Goal: Transaction & Acquisition: Purchase product/service

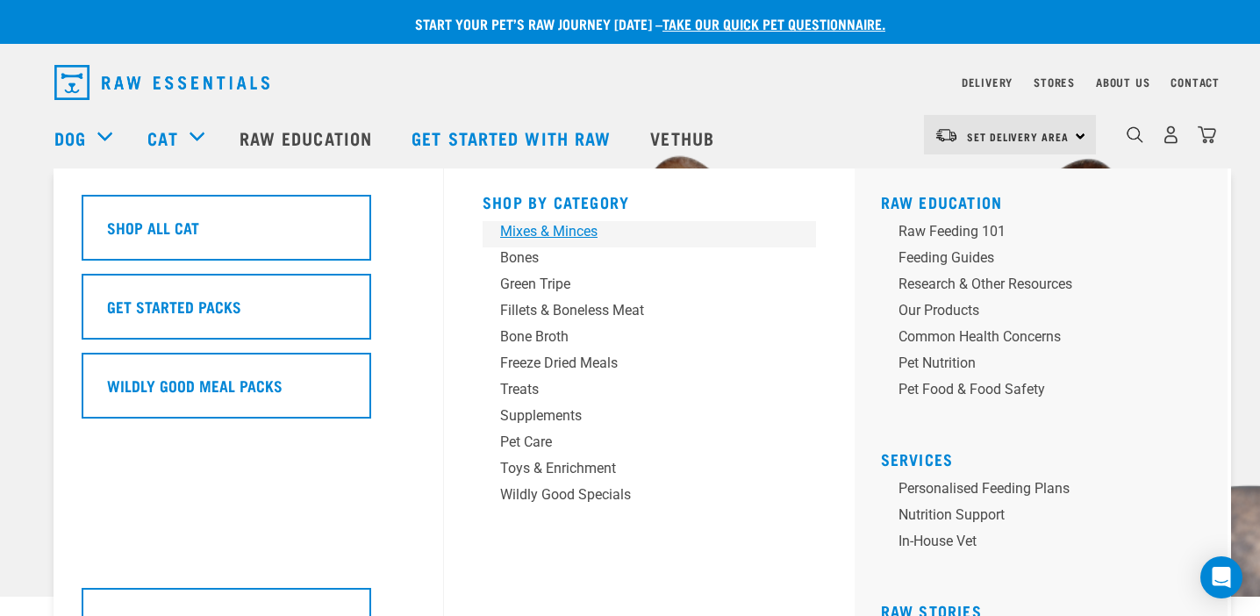
click at [568, 237] on div "Mixes & Minces" at bounding box center [637, 231] width 274 height 21
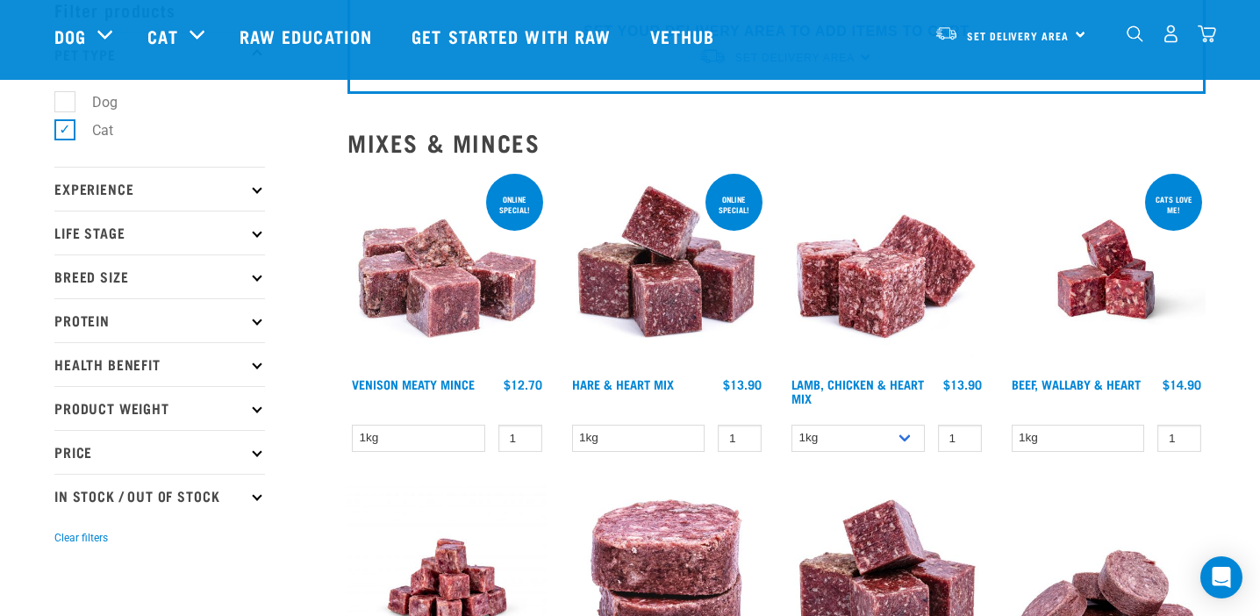
scroll to position [114, 0]
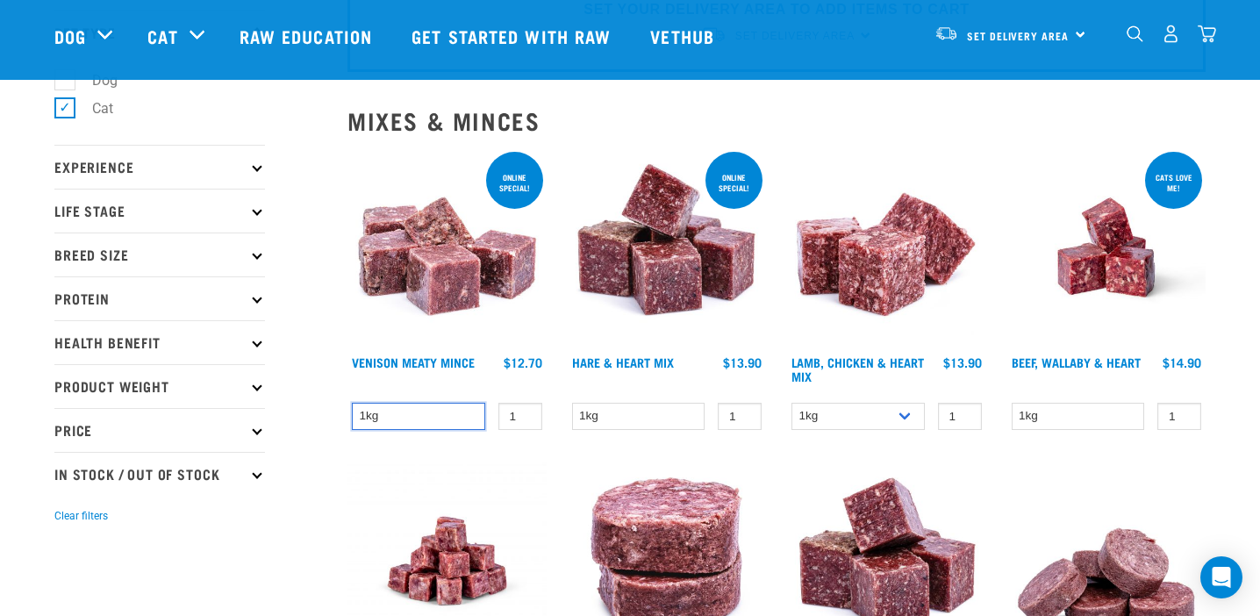
click at [423, 420] on select "1kg" at bounding box center [418, 416] width 133 height 27
click at [1170, 34] on img "dropdown navigation" at bounding box center [1170, 34] width 18 height 18
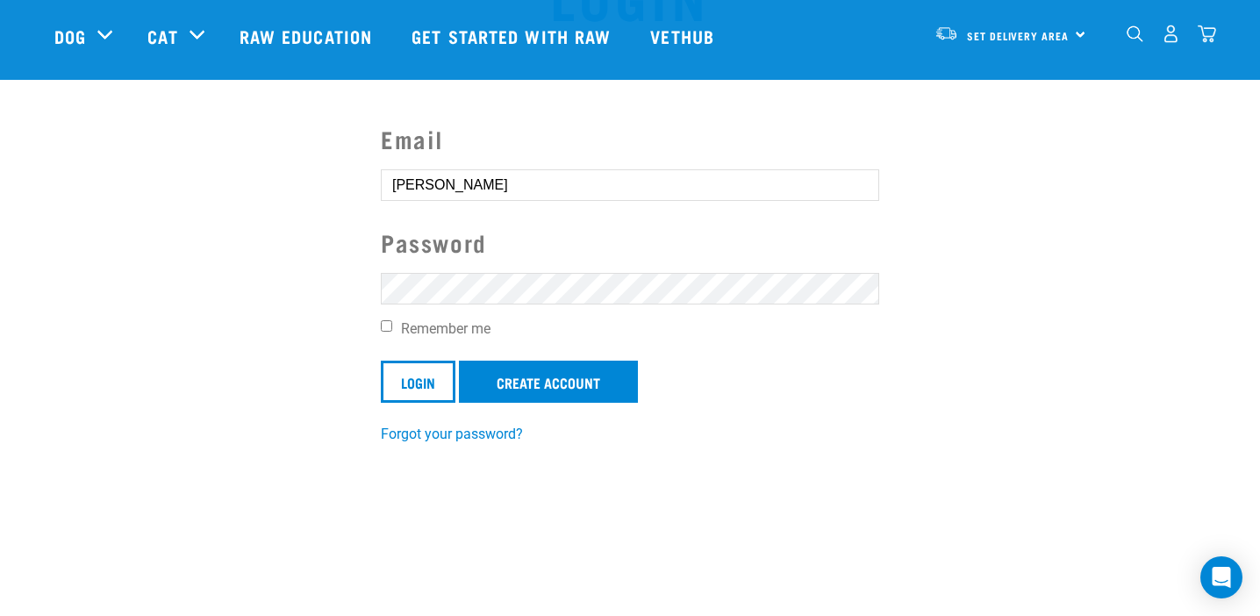
scroll to position [122, 0]
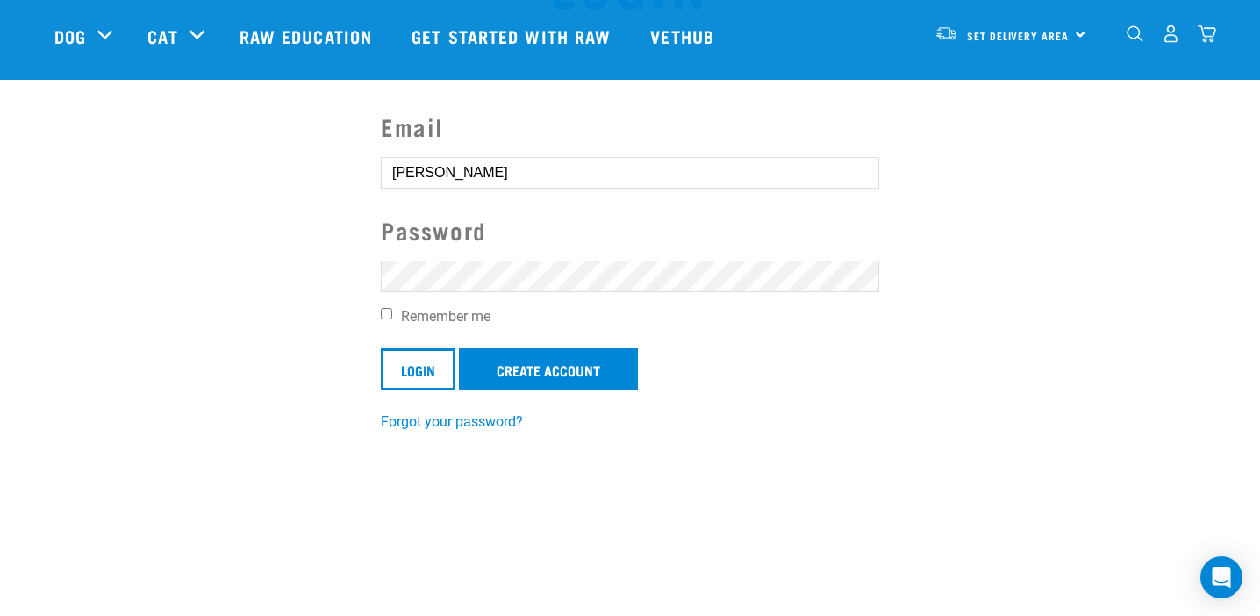
drag, startPoint x: 463, startPoint y: 180, endPoint x: 409, endPoint y: 180, distance: 54.4
click at [408, 180] on input "Monica" at bounding box center [630, 173] width 498 height 32
type input "monicaharu323@gmail.com"
click at [386, 317] on input "Remember me" at bounding box center [386, 313] width 11 height 11
checkbox input "true"
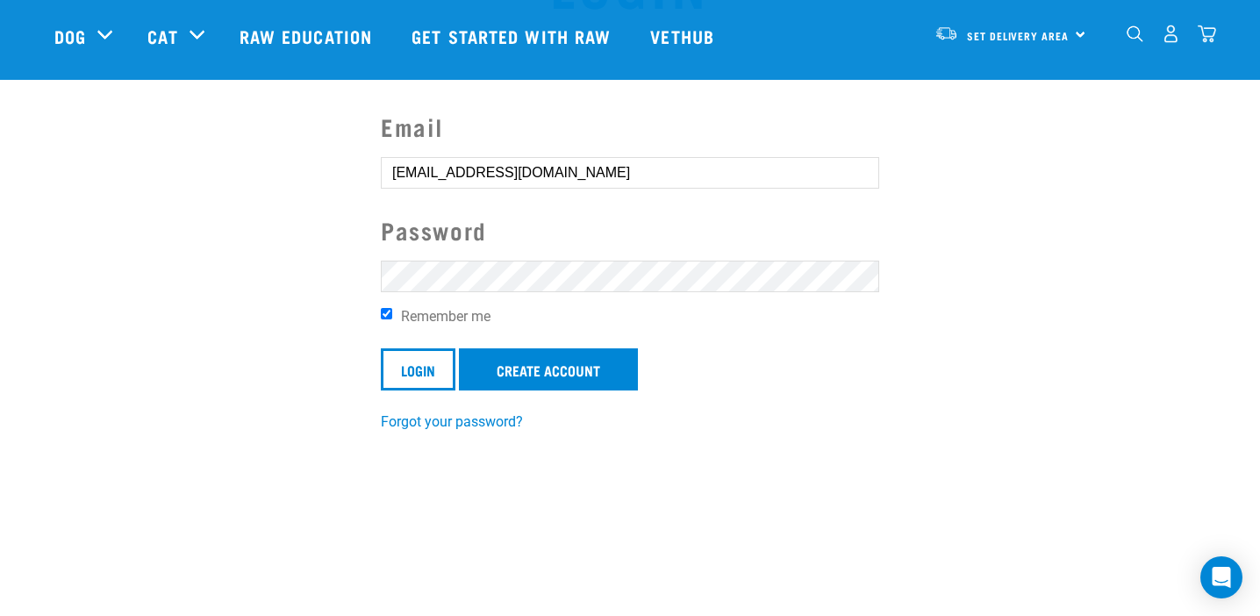
scroll to position [0, 0]
click at [416, 367] on input "Login" at bounding box center [418, 369] width 75 height 42
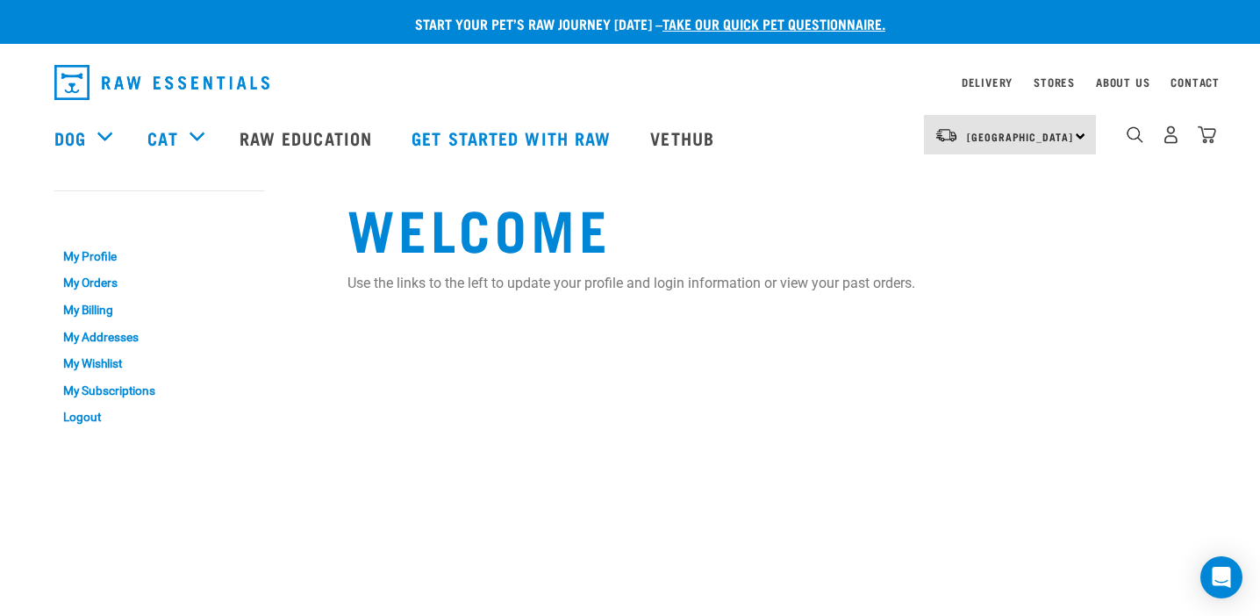
click at [1077, 136] on div "[GEOGRAPHIC_DATA] [GEOGRAPHIC_DATA]" at bounding box center [1010, 134] width 172 height 39
click at [996, 181] on link "[GEOGRAPHIC_DATA]" at bounding box center [1008, 184] width 168 height 39
click at [96, 338] on link "My Addresses" at bounding box center [159, 337] width 211 height 27
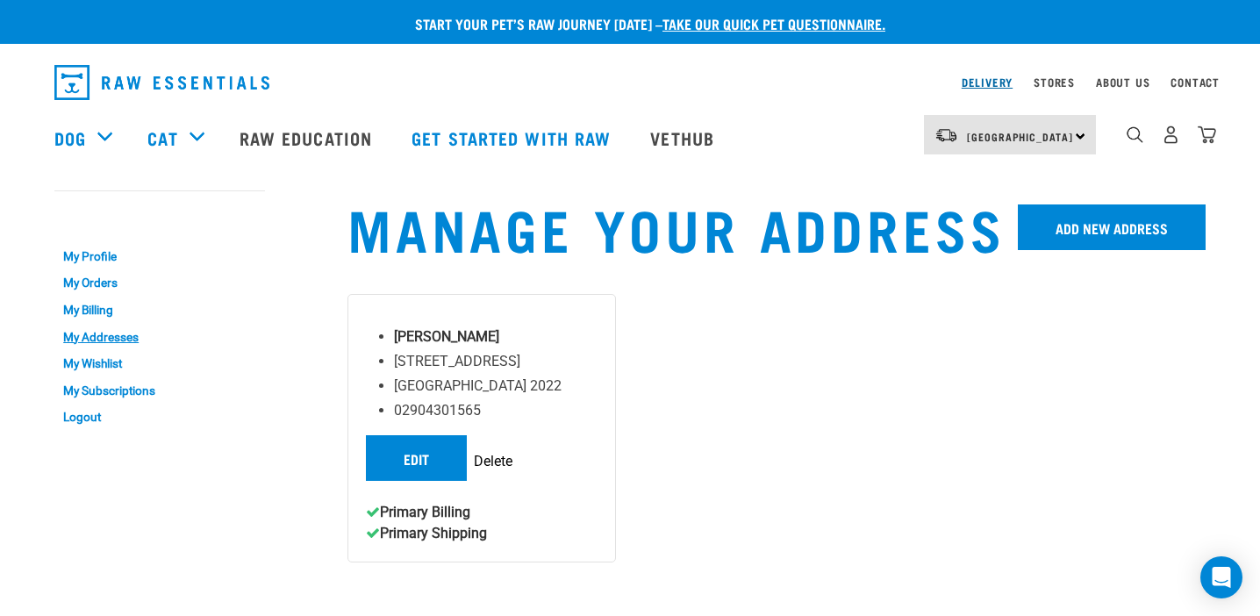
click at [989, 82] on link "Delivery" at bounding box center [986, 82] width 51 height 6
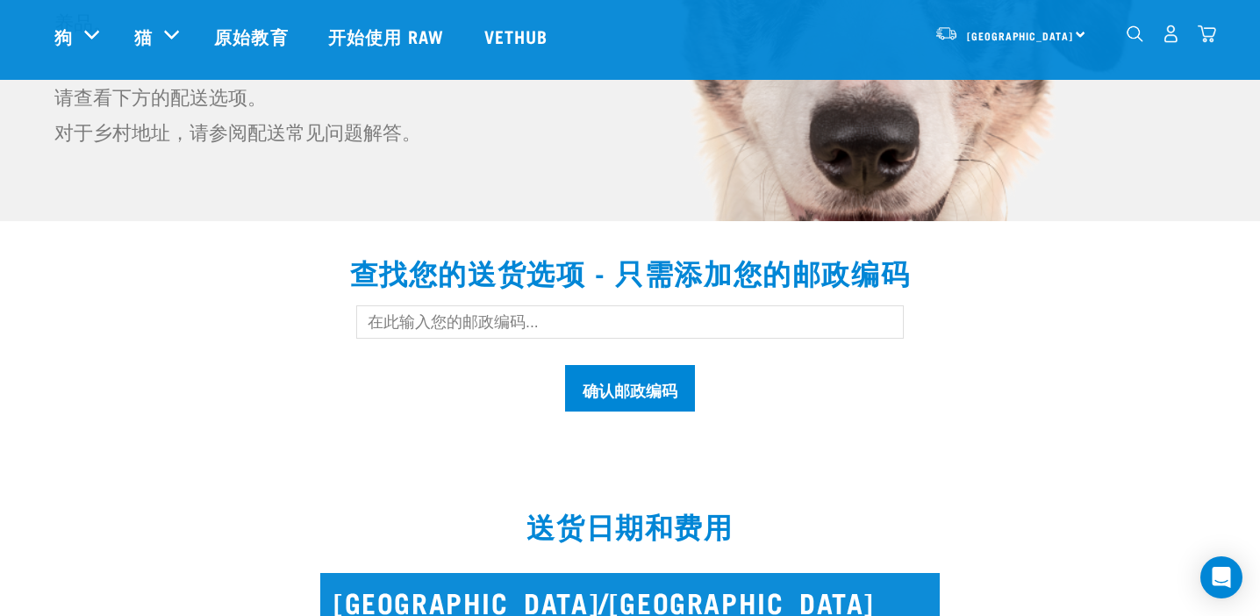
scroll to position [377, 0]
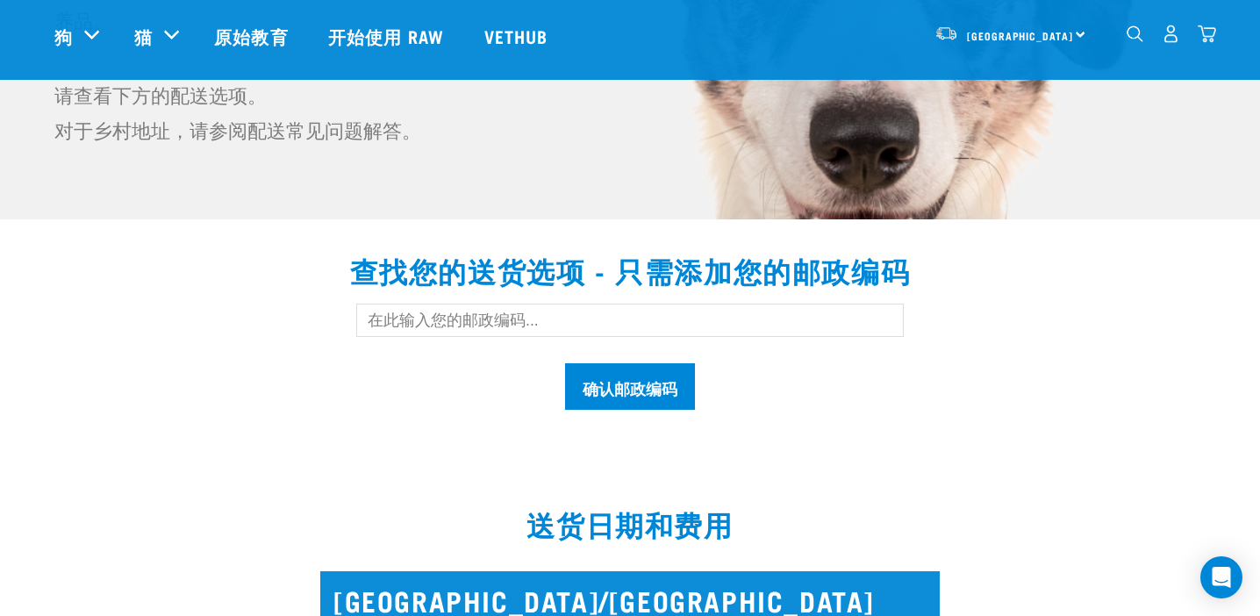
click at [419, 313] on input "text" at bounding box center [629, 319] width 547 height 33
type input "2022"
click at [656, 386] on input "确认邮政编码" at bounding box center [630, 386] width 130 height 46
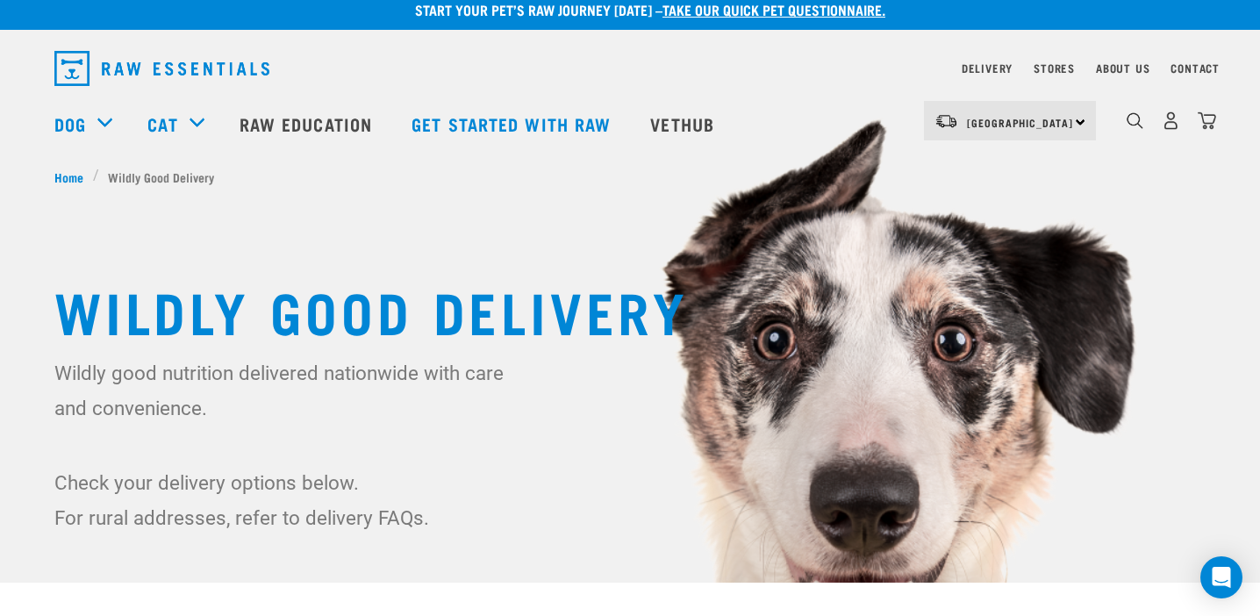
scroll to position [0, 0]
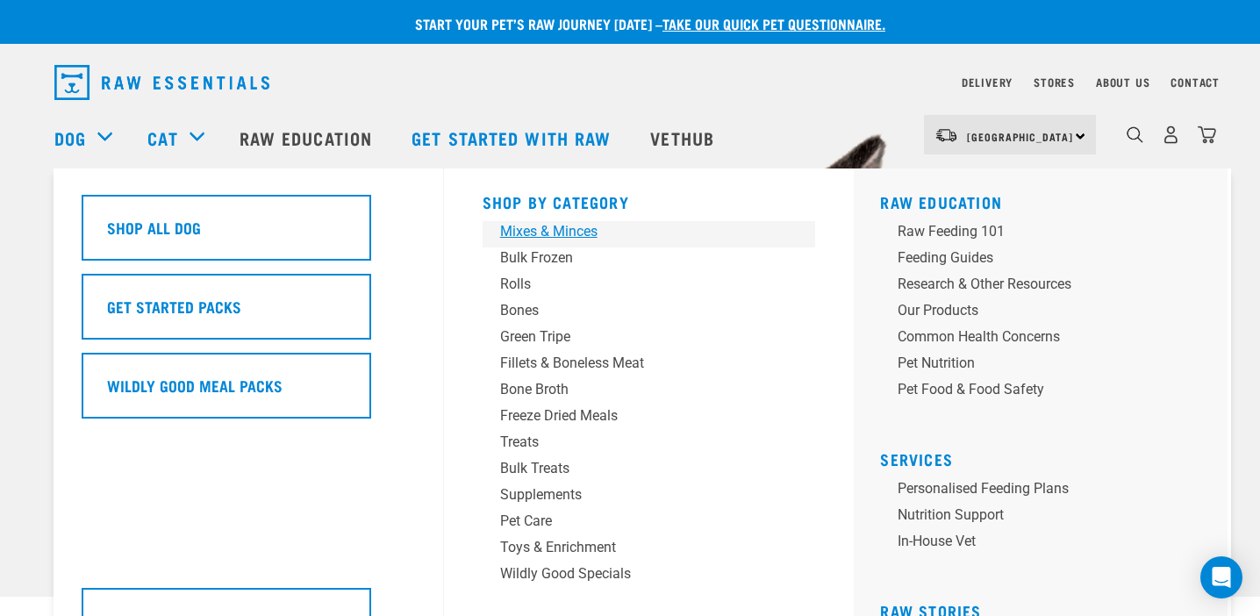
click at [562, 235] on div "Mixes & Minces" at bounding box center [637, 231] width 274 height 21
click at [552, 235] on div "Mixes & Minces" at bounding box center [637, 231] width 274 height 21
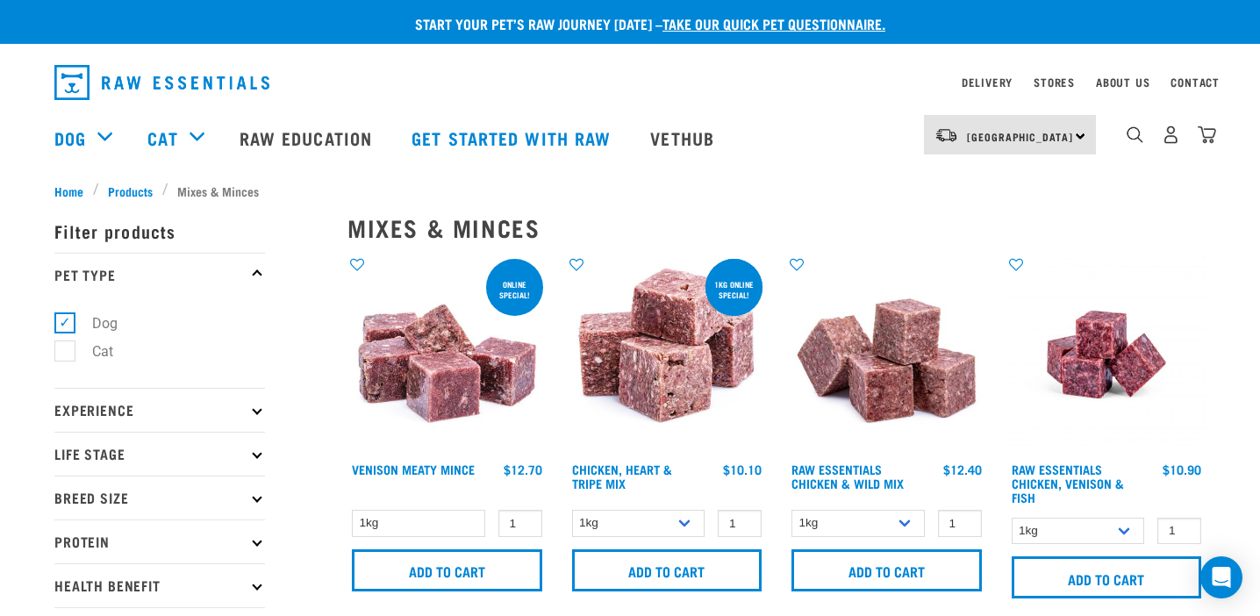
click at [445, 377] on img at bounding box center [446, 354] width 199 height 199
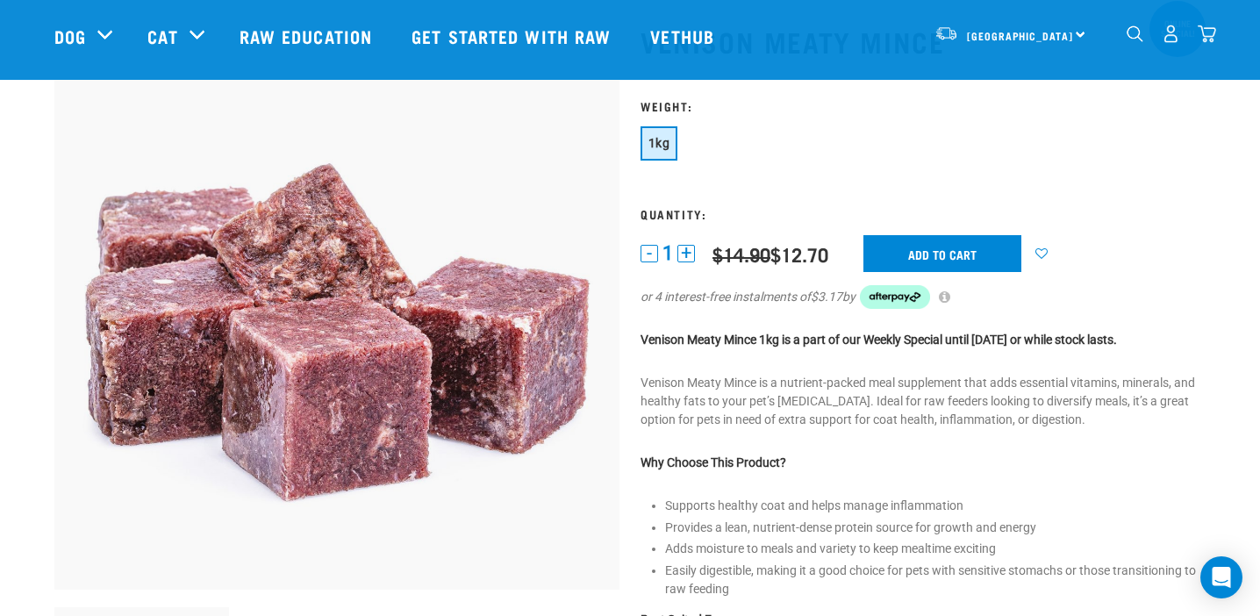
scroll to position [87, 0]
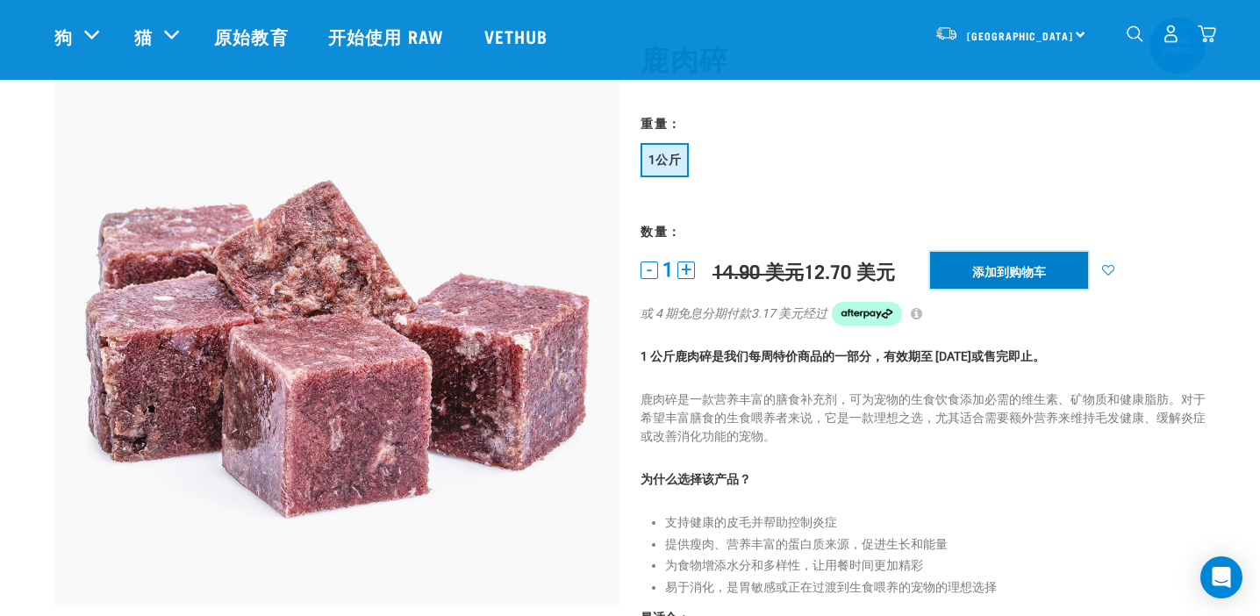
click at [1023, 273] on input "添加到购物车" at bounding box center [1009, 270] width 158 height 37
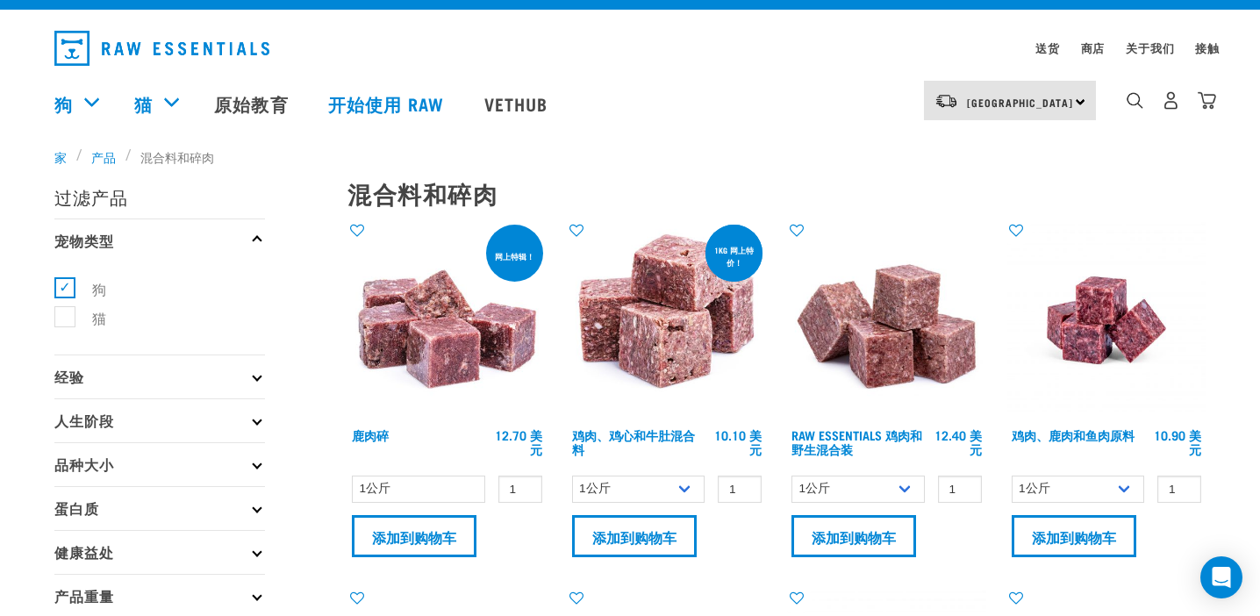
scroll to position [35, 0]
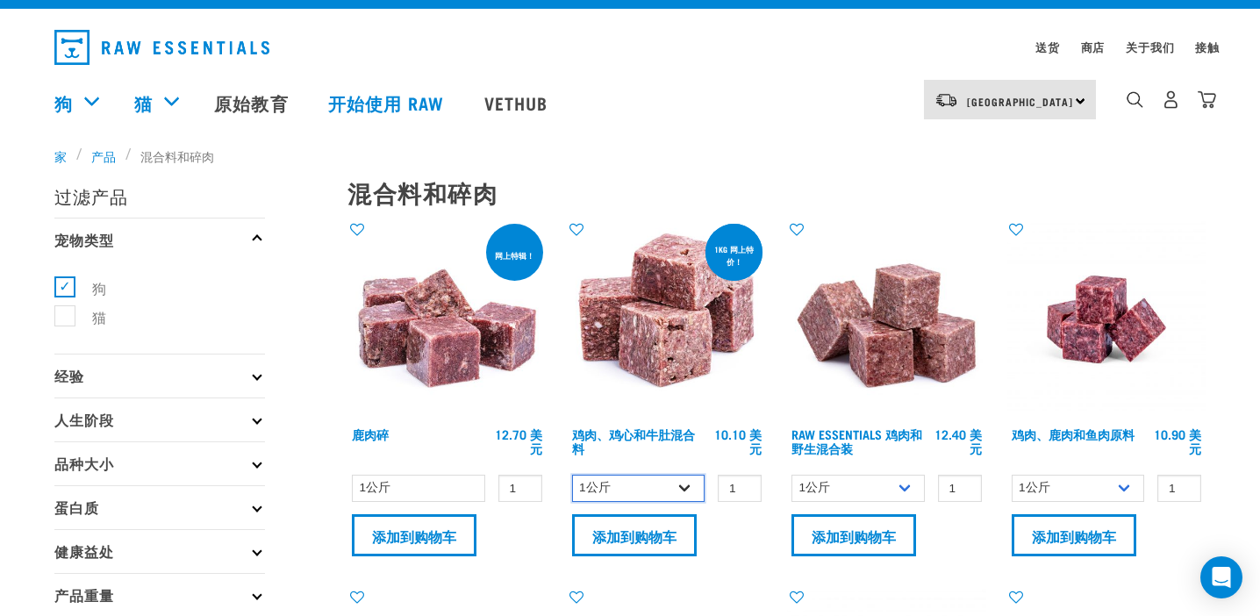
click at [687, 487] on select "1公斤 3公斤" at bounding box center [638, 488] width 133 height 27
select select "368"
click at [572, 475] on select "1公斤 3公斤" at bounding box center [638, 488] width 133 height 27
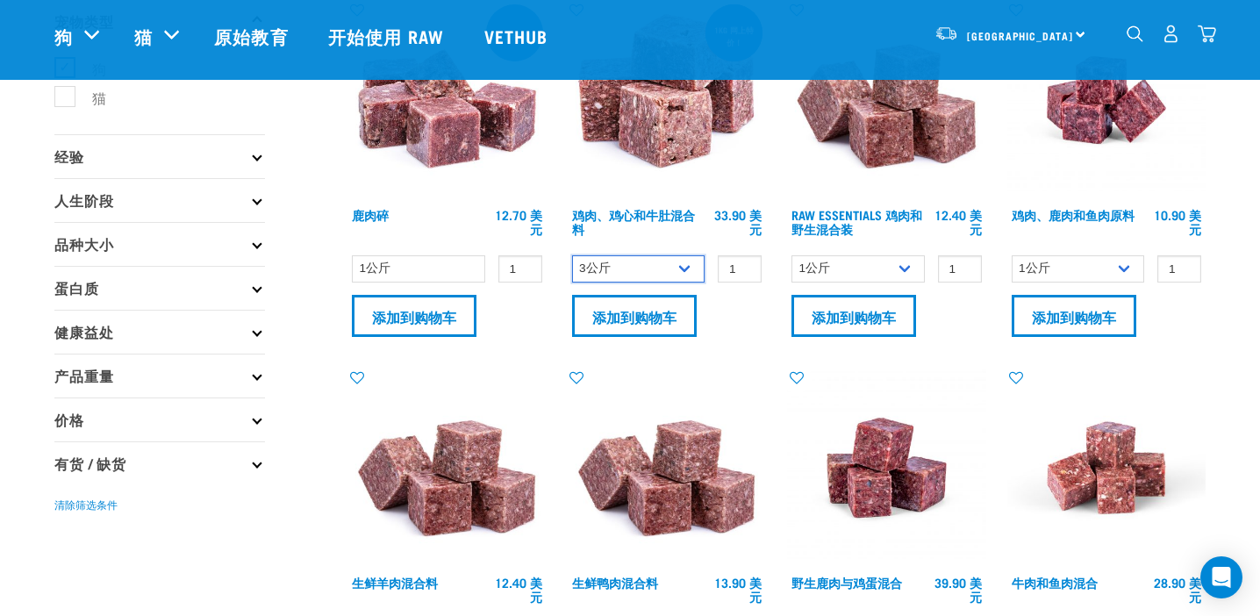
scroll to position [126, 0]
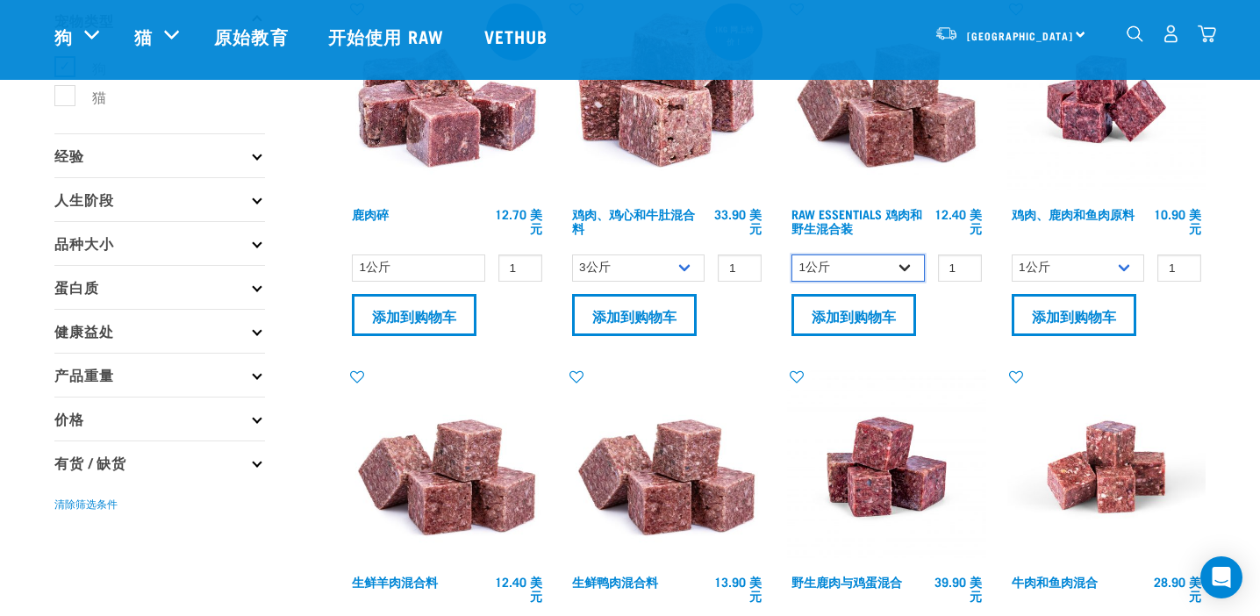
click at [908, 263] on select "1公斤 3公斤 散装（10公斤）" at bounding box center [857, 267] width 133 height 27
select select "709"
click at [791, 254] on select "1公斤 3公斤 散装（10公斤）" at bounding box center [857, 267] width 133 height 27
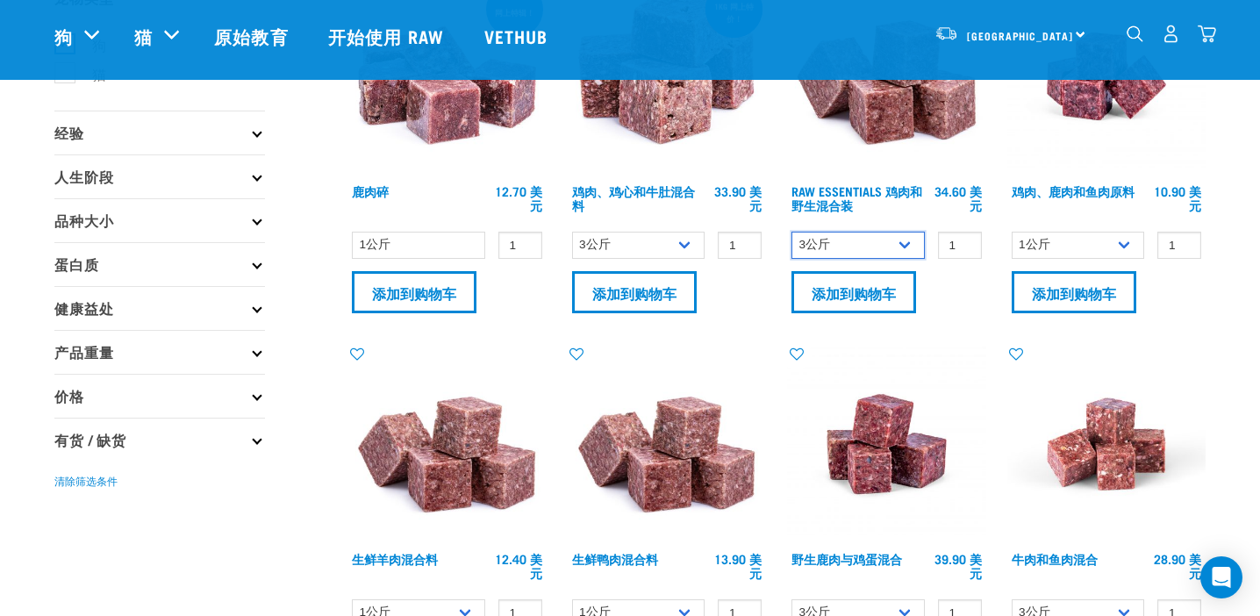
scroll to position [117, 0]
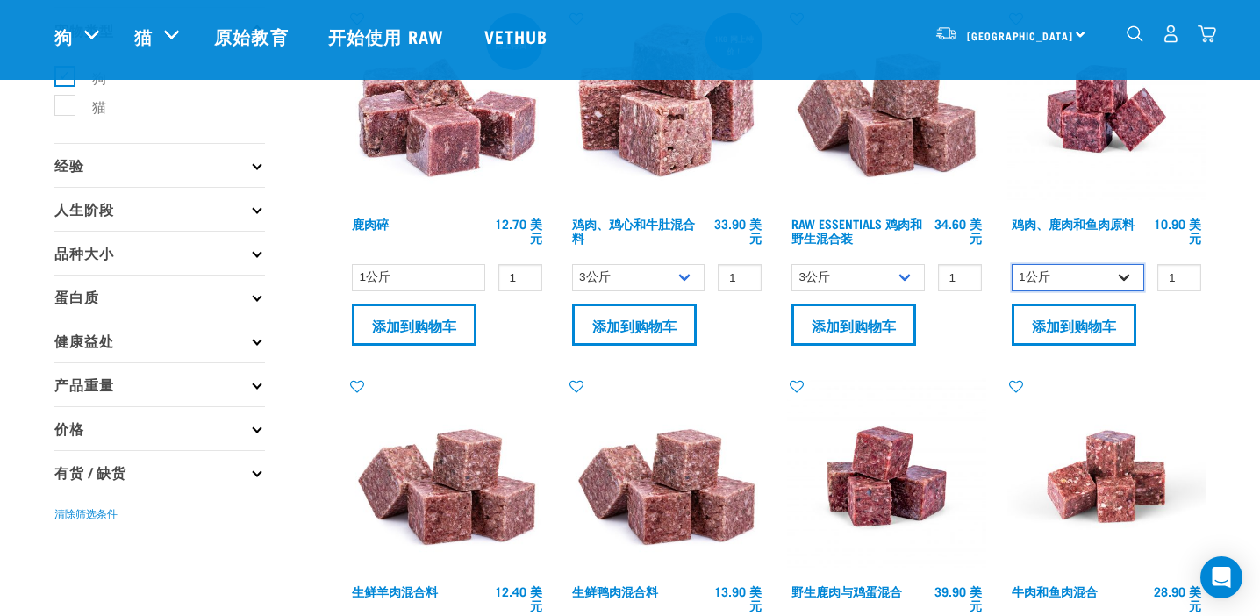
click at [1124, 276] on select "1公斤 3公斤" at bounding box center [1077, 277] width 133 height 27
select select "28665"
click at [1011, 264] on select "1公斤 3公斤" at bounding box center [1077, 277] width 133 height 27
click at [1098, 111] on img at bounding box center [1106, 109] width 199 height 199
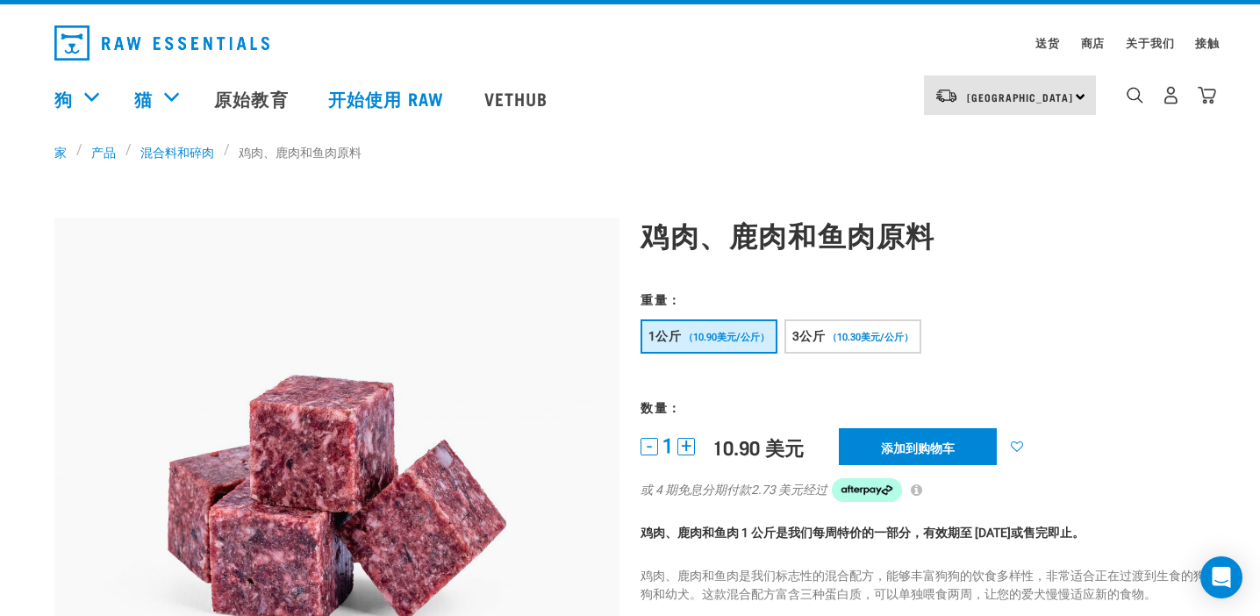
scroll to position [38, 0]
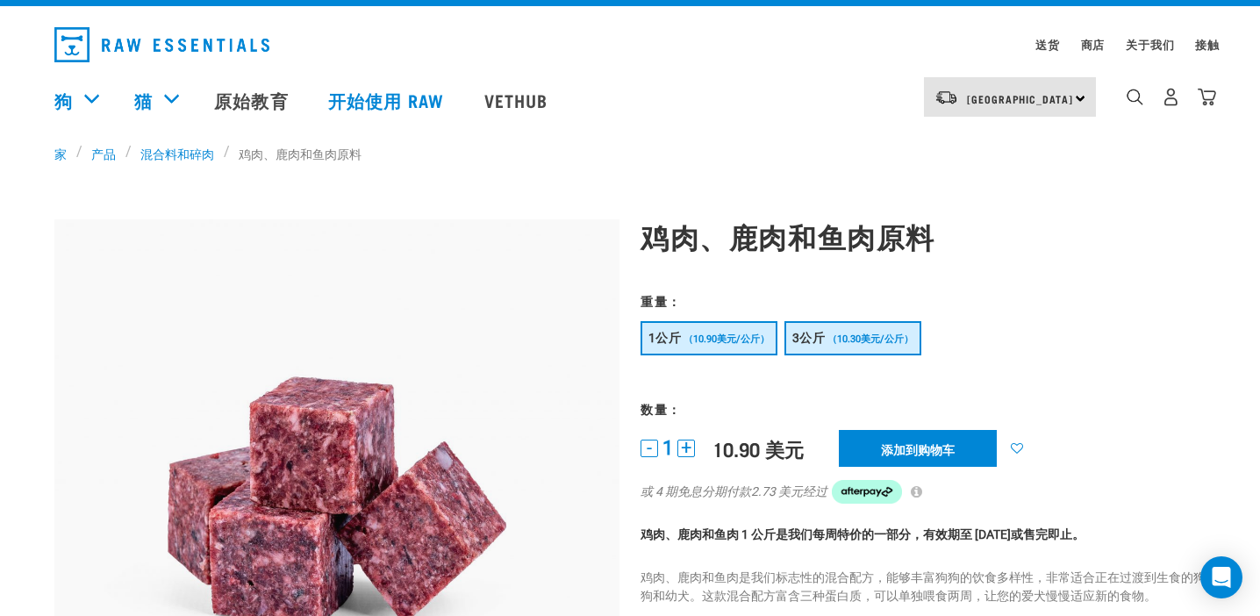
click at [881, 341] on font "（10.30美元/公斤）" at bounding box center [870, 338] width 86 height 11
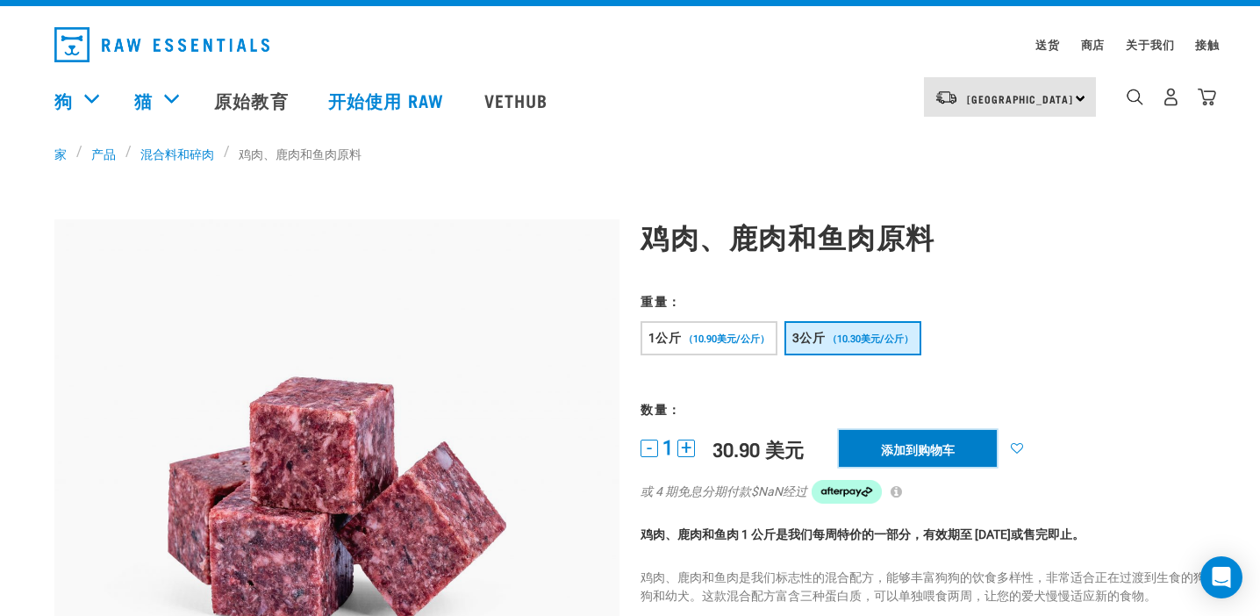
click at [930, 448] on input "添加到购物车" at bounding box center [918, 448] width 158 height 37
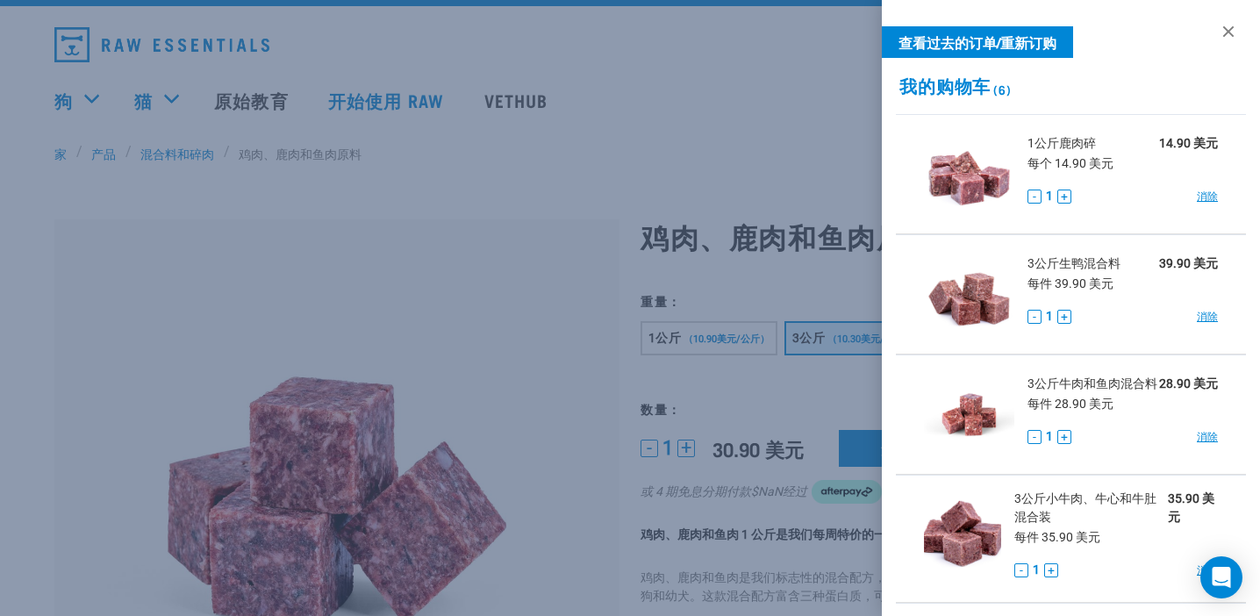
click at [728, 57] on div at bounding box center [630, 308] width 1260 height 616
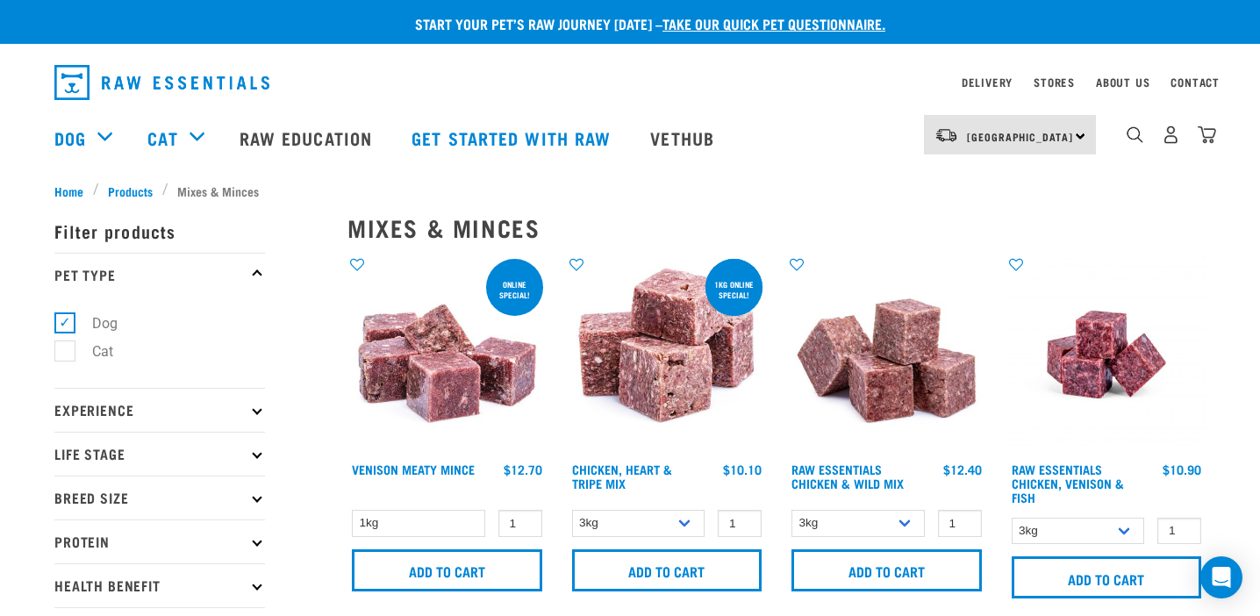
select select "368"
select select "709"
select select "28665"
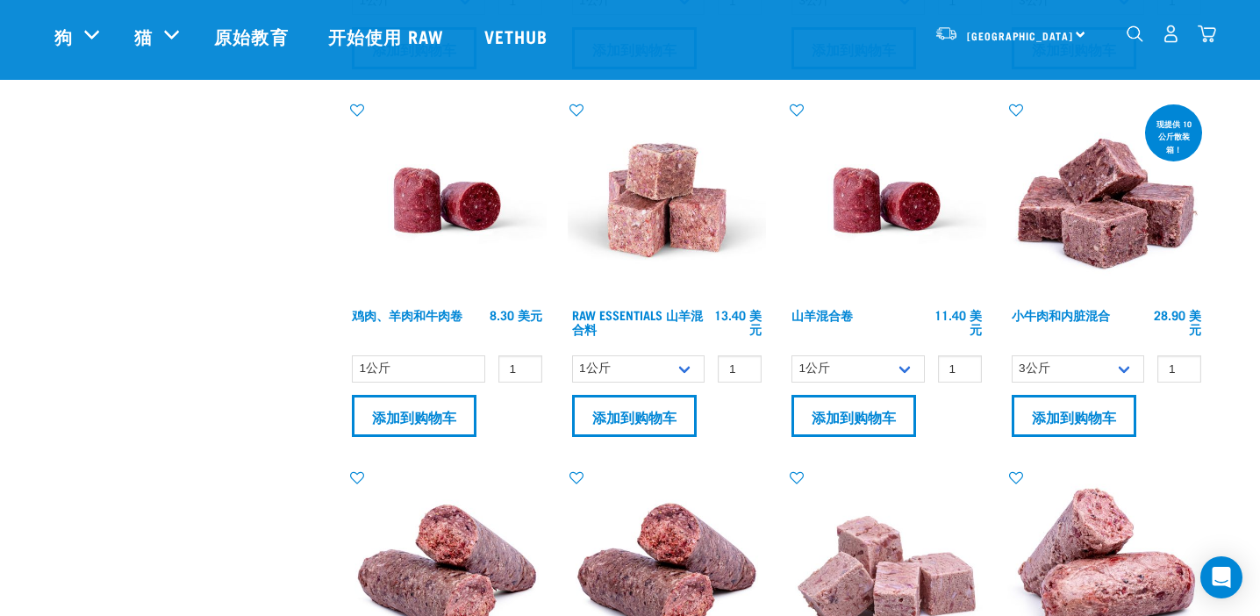
scroll to position [765, 0]
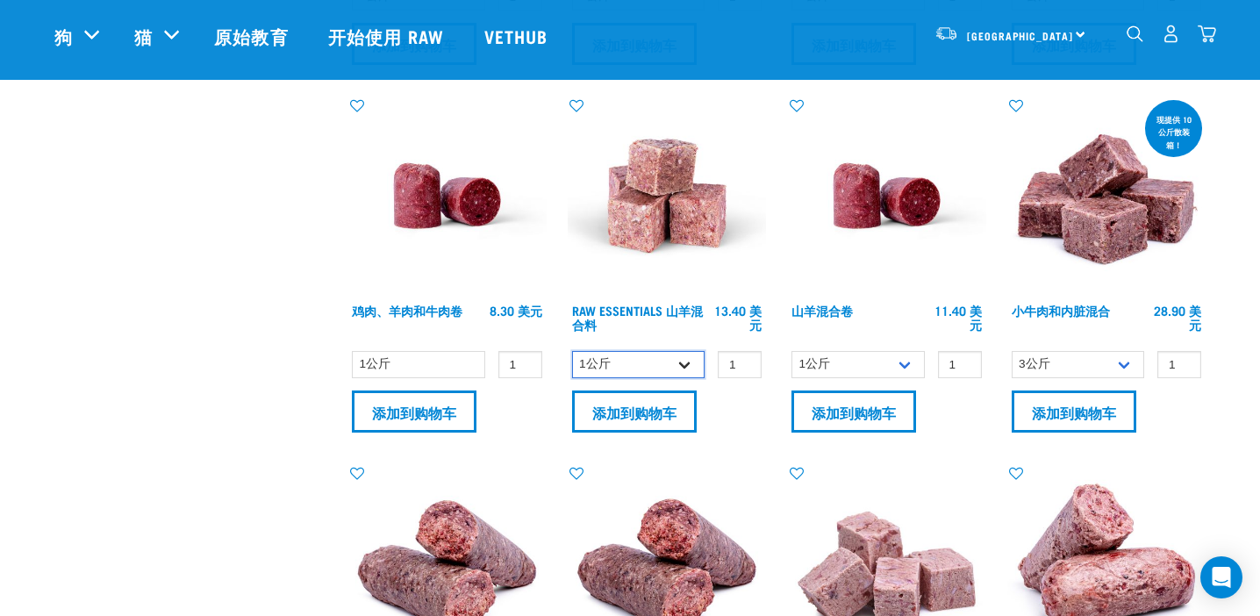
click at [683, 364] on select "1公斤 3公斤 散装（10公斤）" at bounding box center [638, 364] width 133 height 27
select select "337219"
click at [572, 351] on select "1公斤 3公斤 散装（10公斤）" at bounding box center [638, 364] width 133 height 27
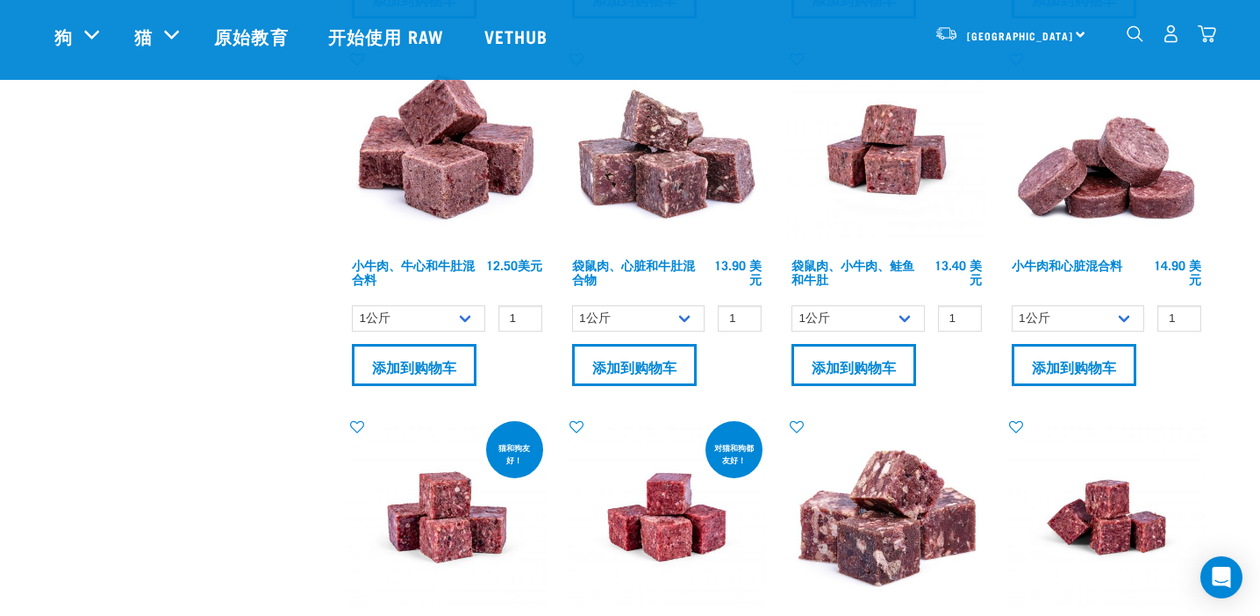
scroll to position [2282, 0]
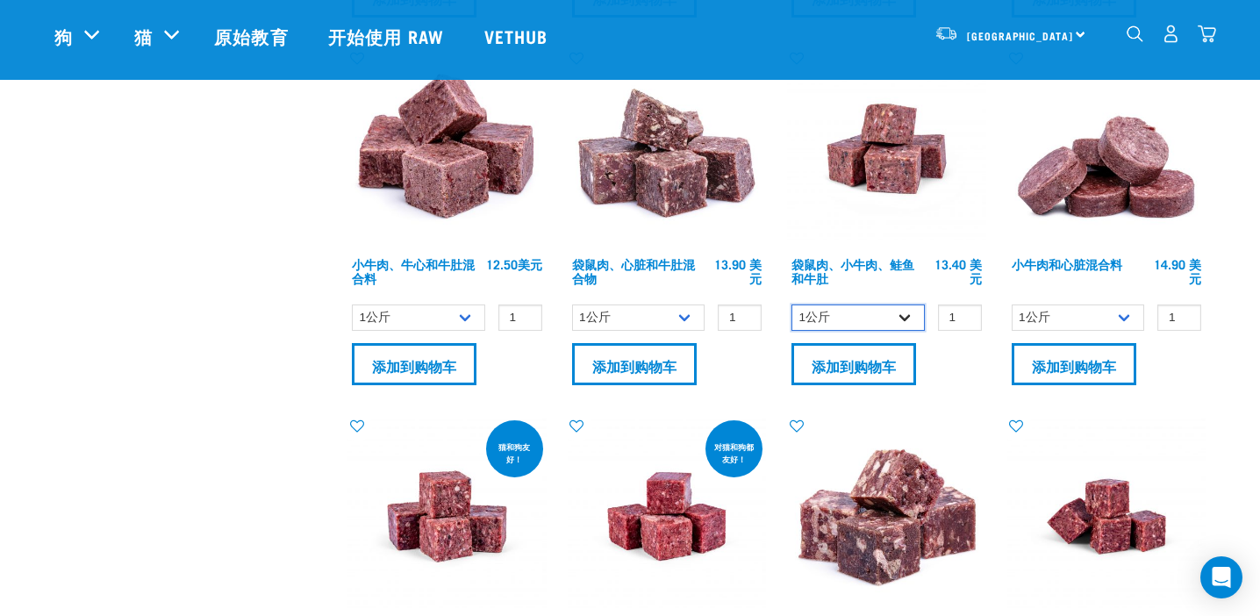
click at [910, 314] on select "1公斤 3公斤 散装（18公斤）" at bounding box center [857, 317] width 133 height 27
select select "45457"
click at [791, 304] on select "1公斤 3公斤 散装（18公斤）" at bounding box center [857, 317] width 133 height 27
click at [681, 318] on select "1公斤 3公斤 散装（10公斤）" at bounding box center [638, 317] width 133 height 27
select select "776"
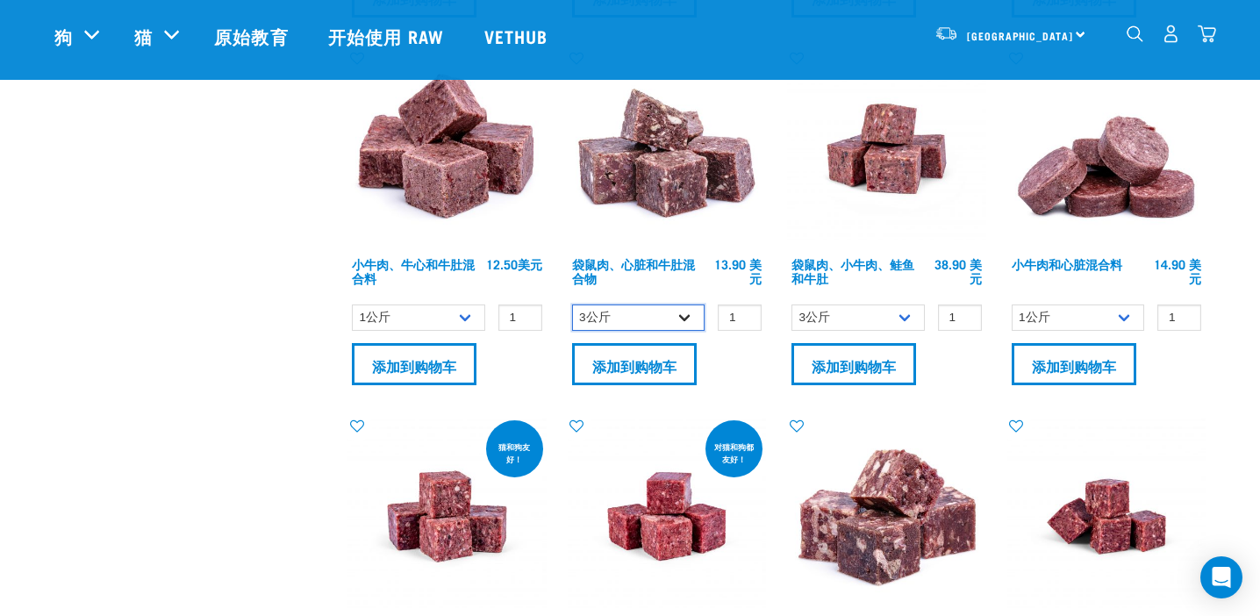
click at [572, 304] on select "1公斤 3公斤 散装（10公斤）" at bounding box center [638, 317] width 133 height 27
click at [461, 309] on select "1公斤 3公斤 散装（10公斤）" at bounding box center [418, 317] width 133 height 27
select select "755"
click at [352, 304] on select "1公斤 3公斤 散装（10公斤）" at bounding box center [418, 317] width 133 height 27
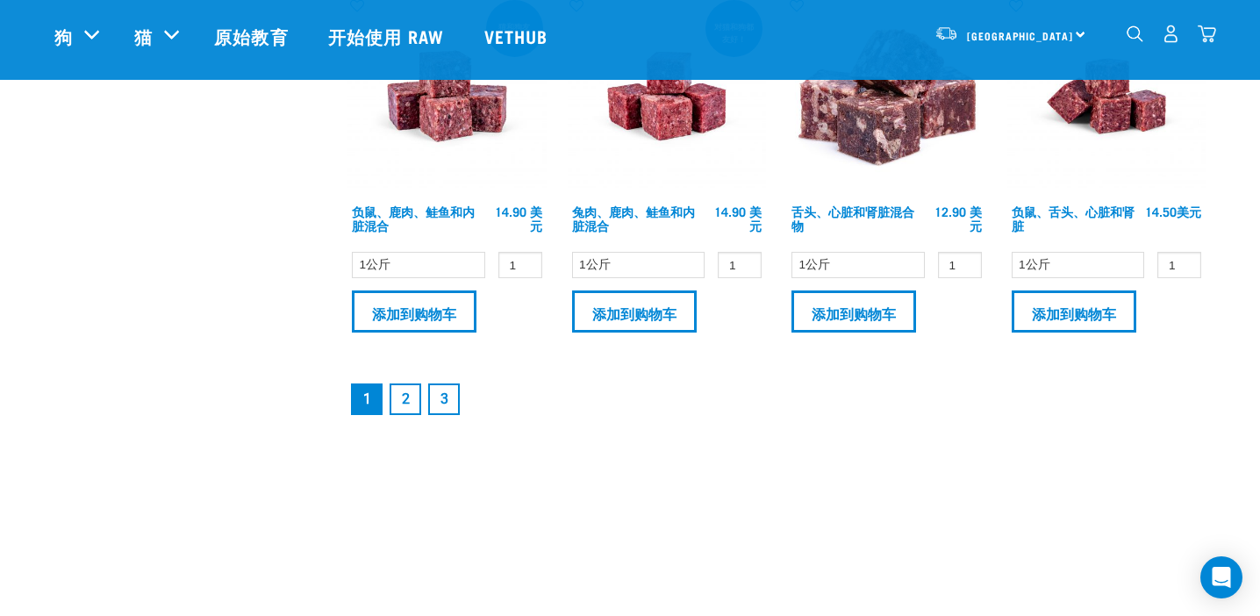
scroll to position [2711, 0]
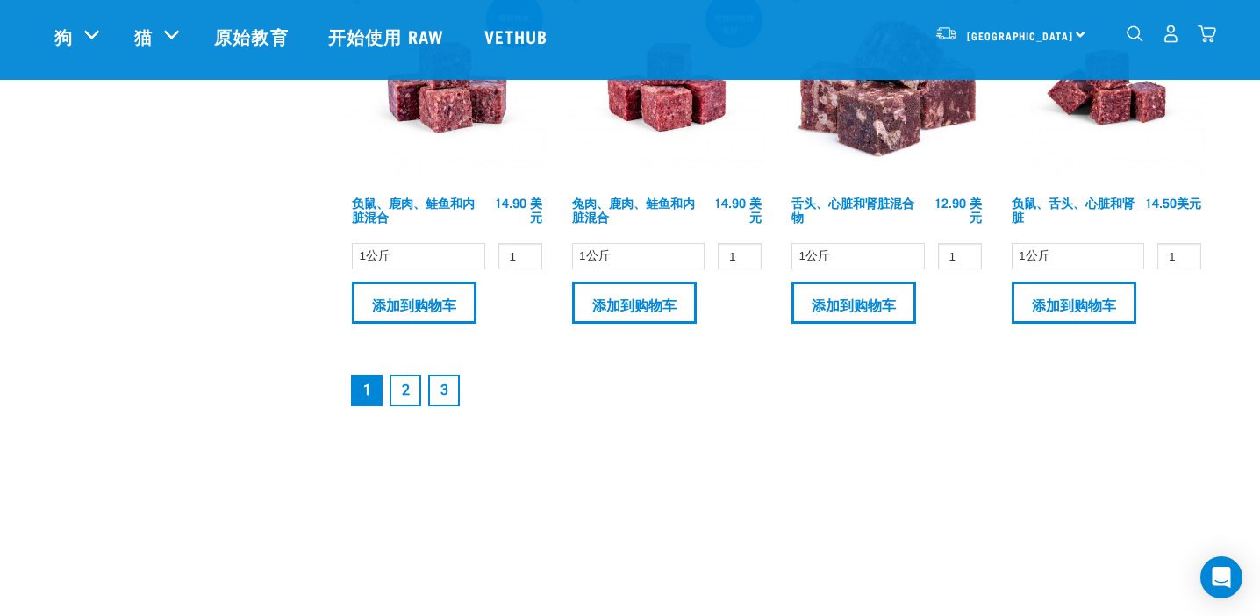
click at [413, 388] on link "2" at bounding box center [405, 391] width 32 height 32
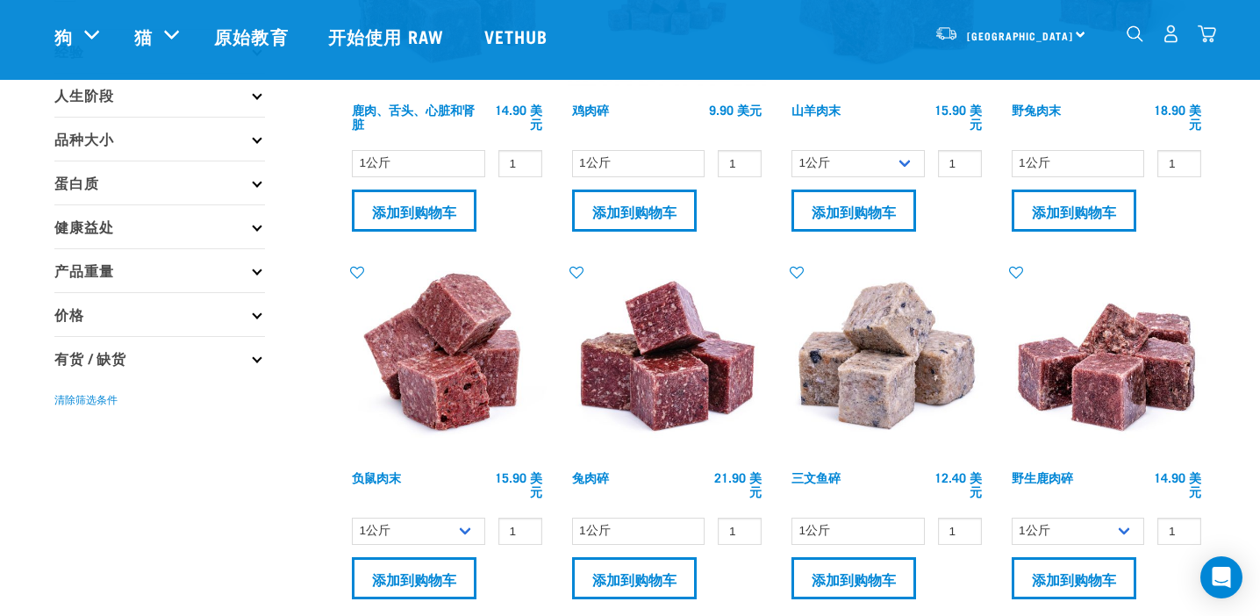
scroll to position [233, 0]
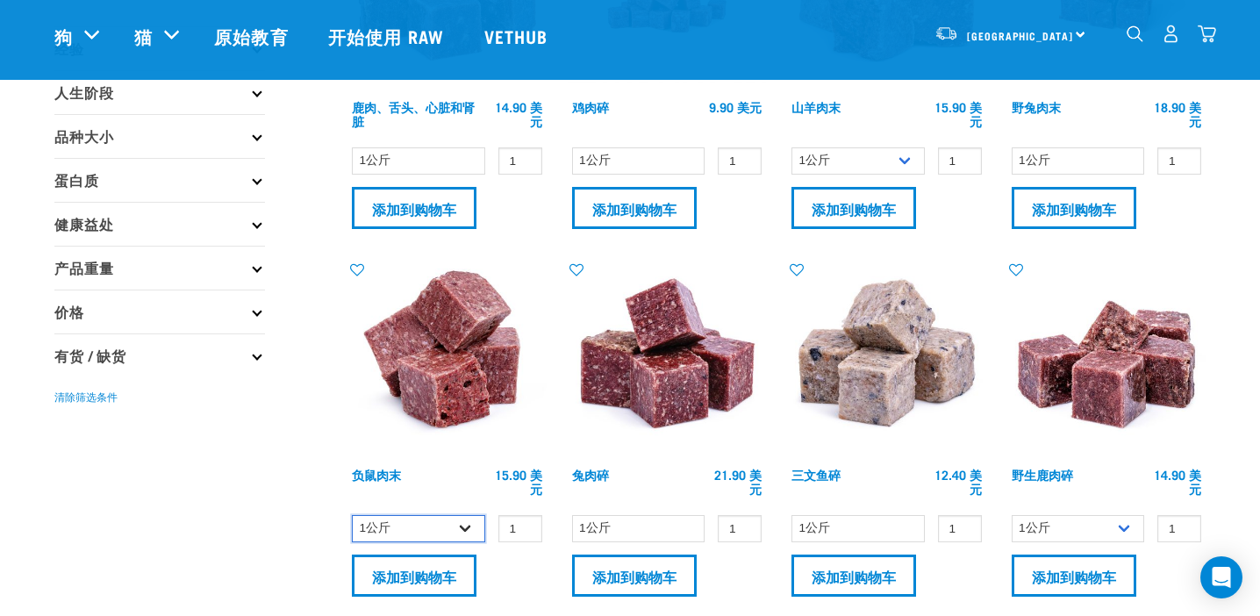
click at [466, 520] on select "1公斤 3公斤" at bounding box center [418, 528] width 133 height 27
select select "457"
click at [352, 515] on select "1公斤 3公斤" at bounding box center [418, 528] width 133 height 27
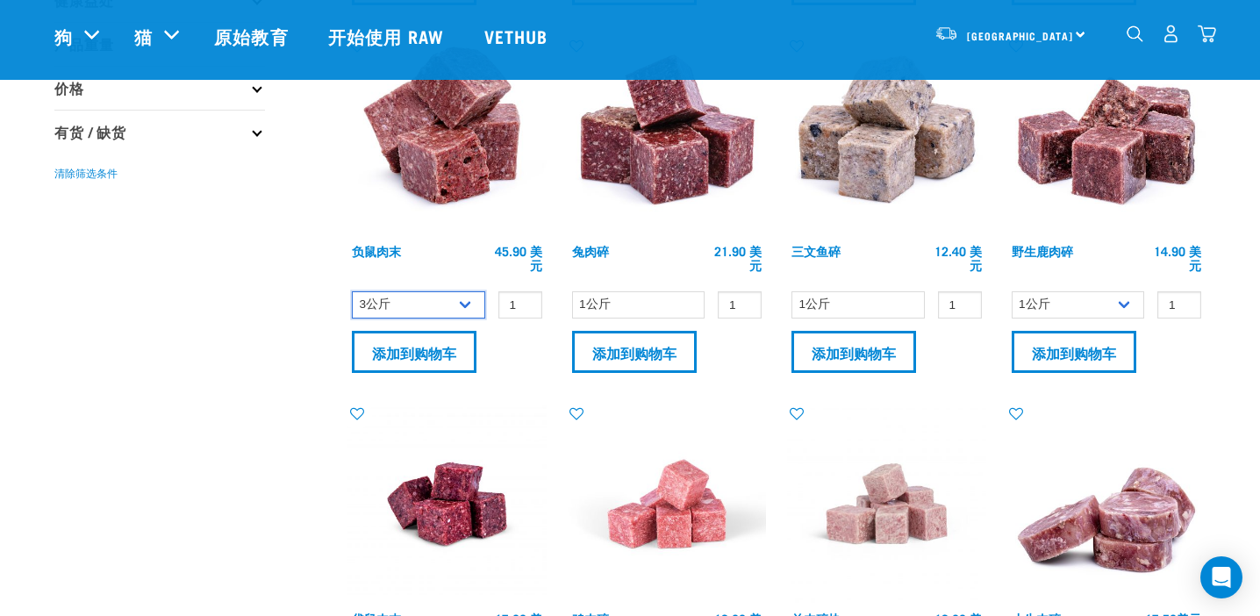
scroll to position [459, 0]
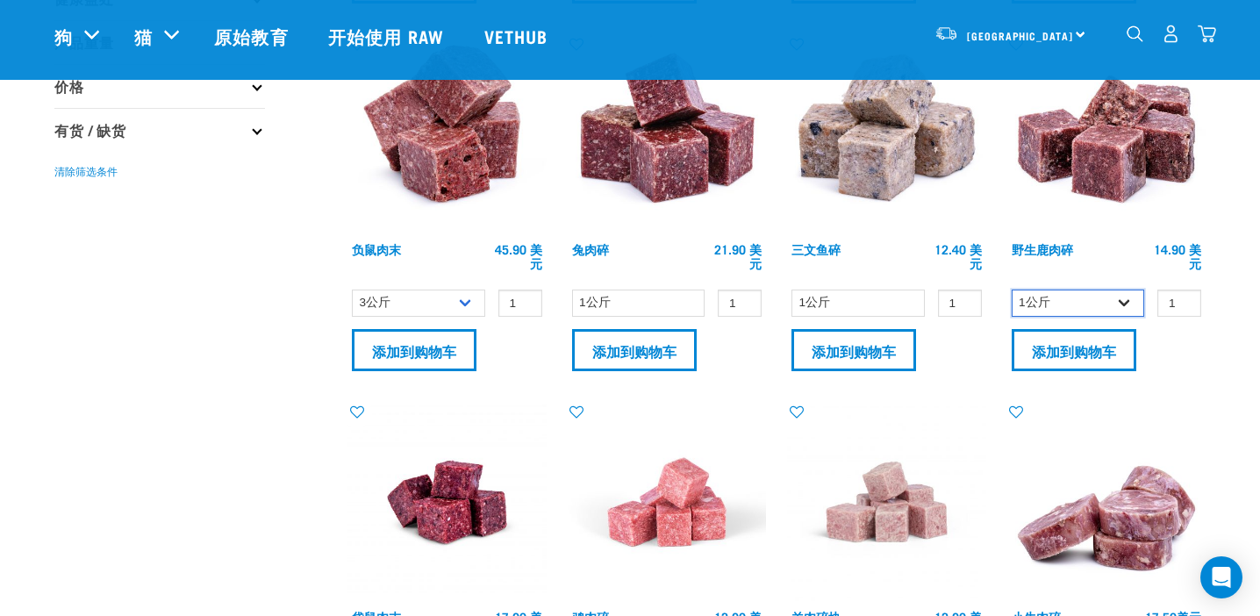
click at [1123, 299] on select "1公斤 3公斤" at bounding box center [1077, 302] width 133 height 27
select select "927"
click at [1011, 289] on select "1公斤 3公斤" at bounding box center [1077, 302] width 133 height 27
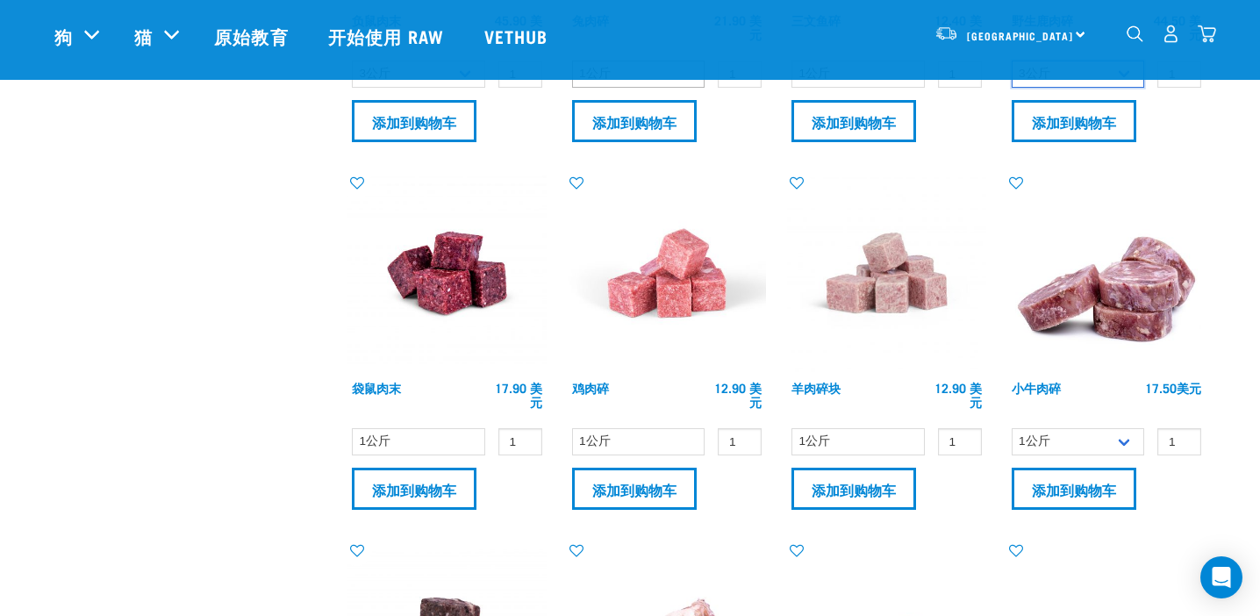
scroll to position [693, 0]
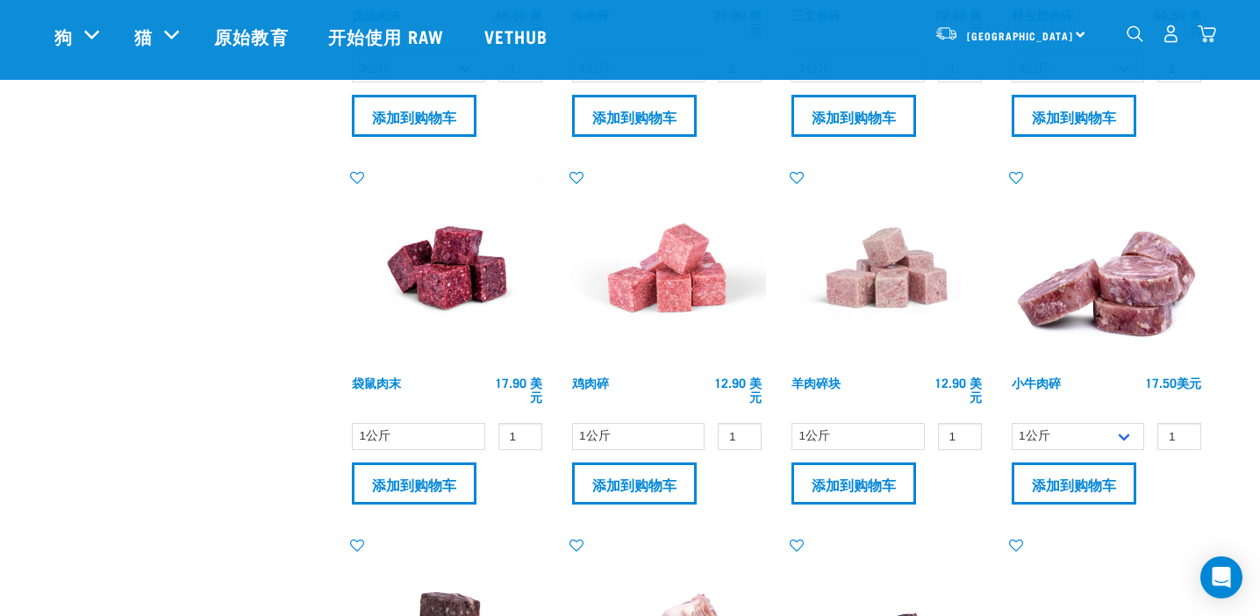
click at [448, 274] on img at bounding box center [446, 267] width 199 height 199
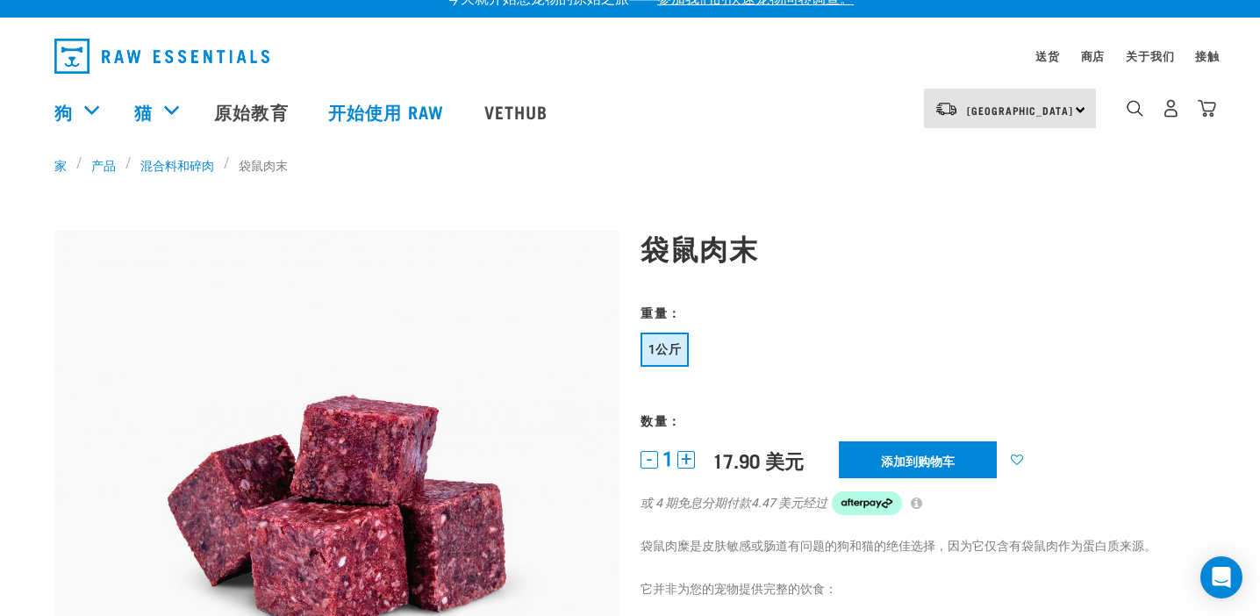
scroll to position [25, 0]
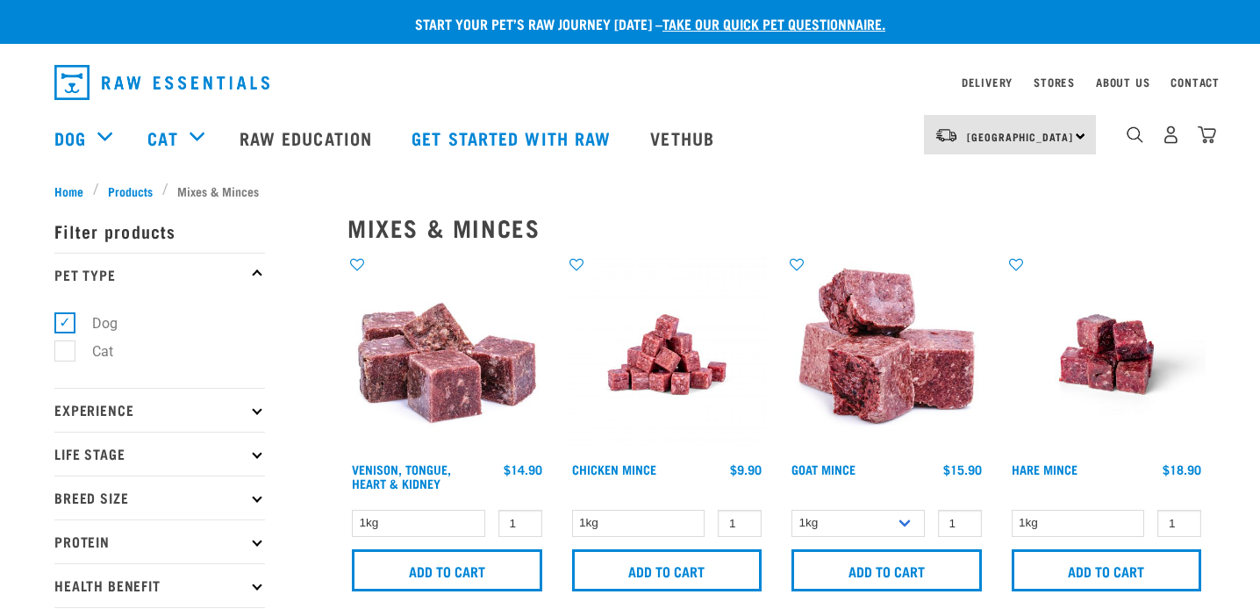
select select "457"
select select "927"
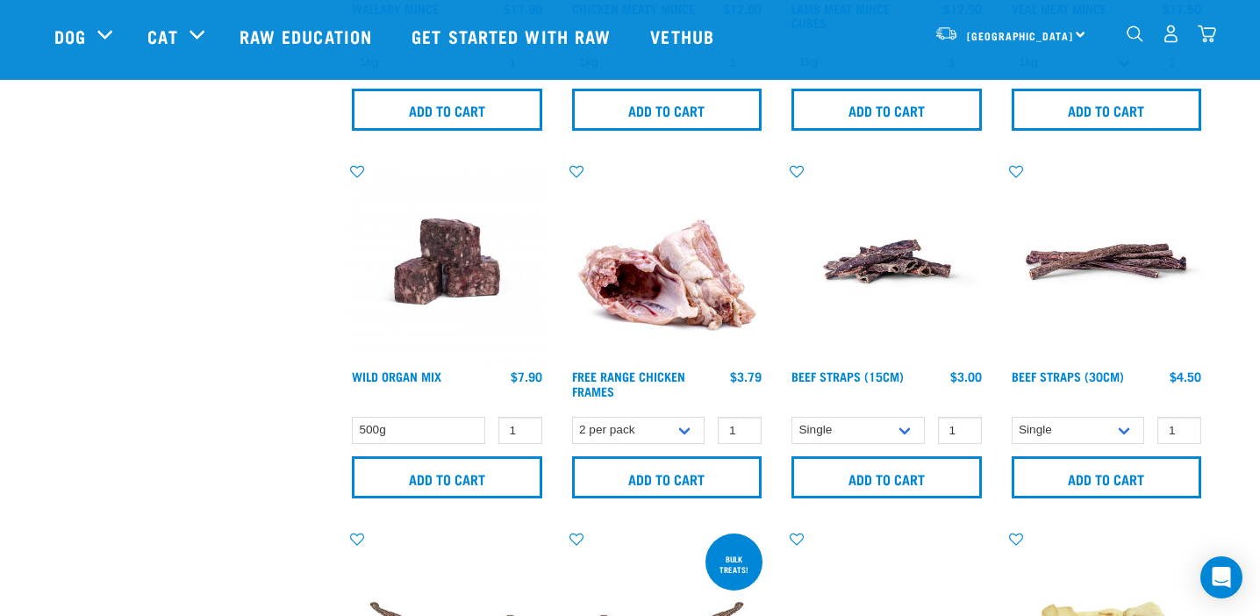
scroll to position [1069, 0]
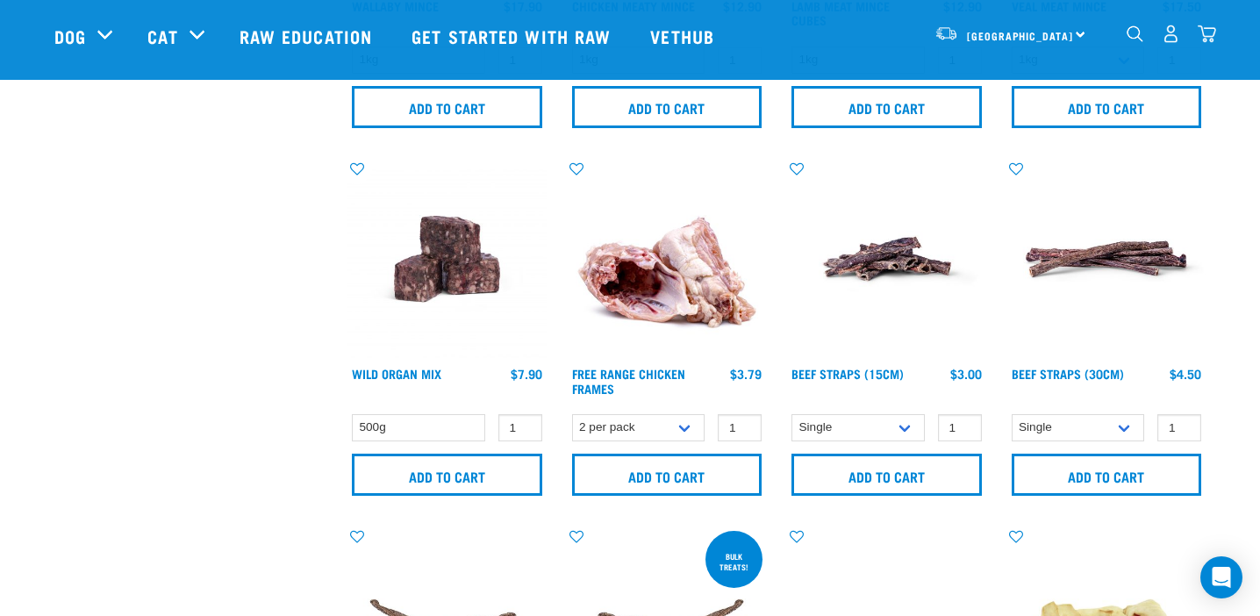
click at [717, 305] on img at bounding box center [667, 259] width 199 height 199
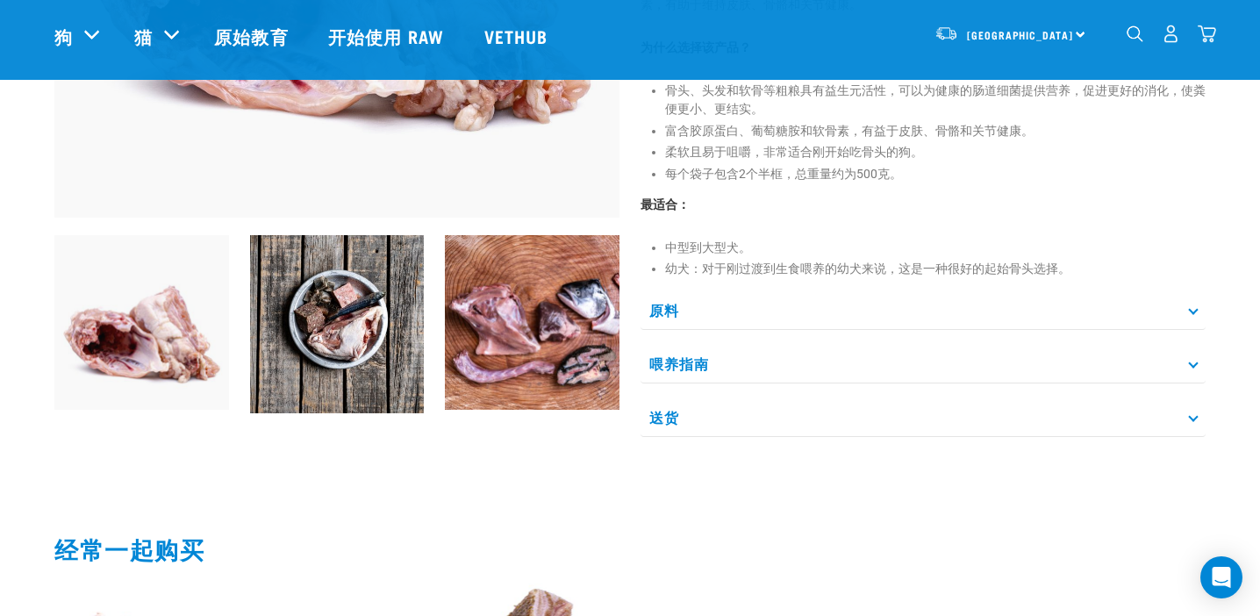
scroll to position [477, 0]
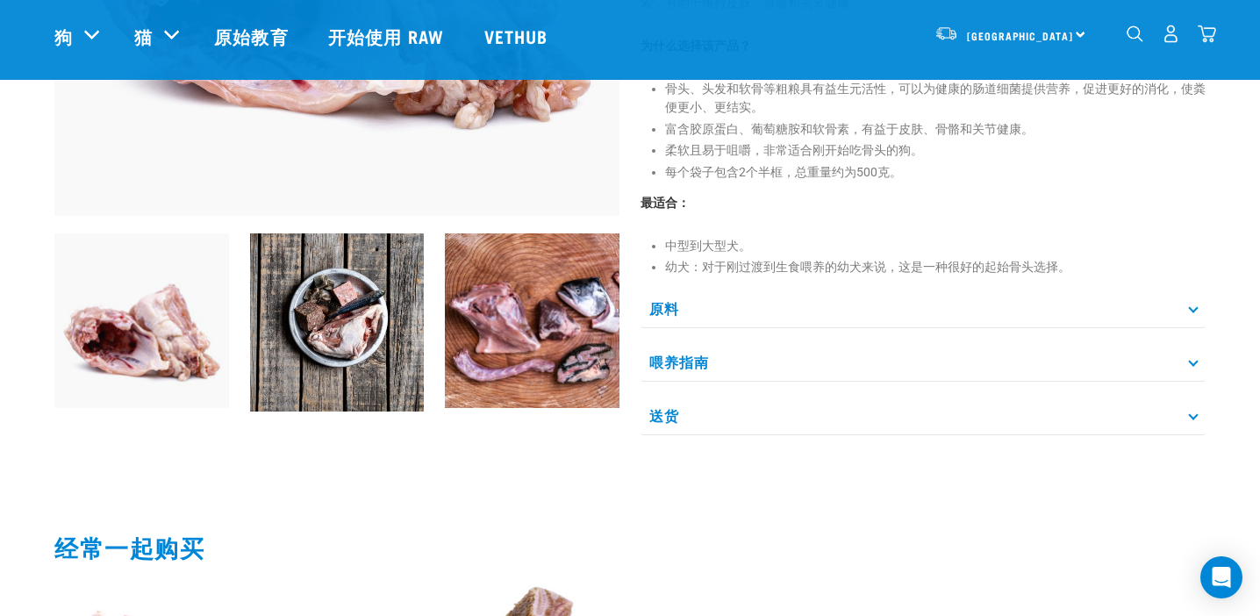
click at [1191, 304] on icon at bounding box center [1193, 308] width 10 height 10
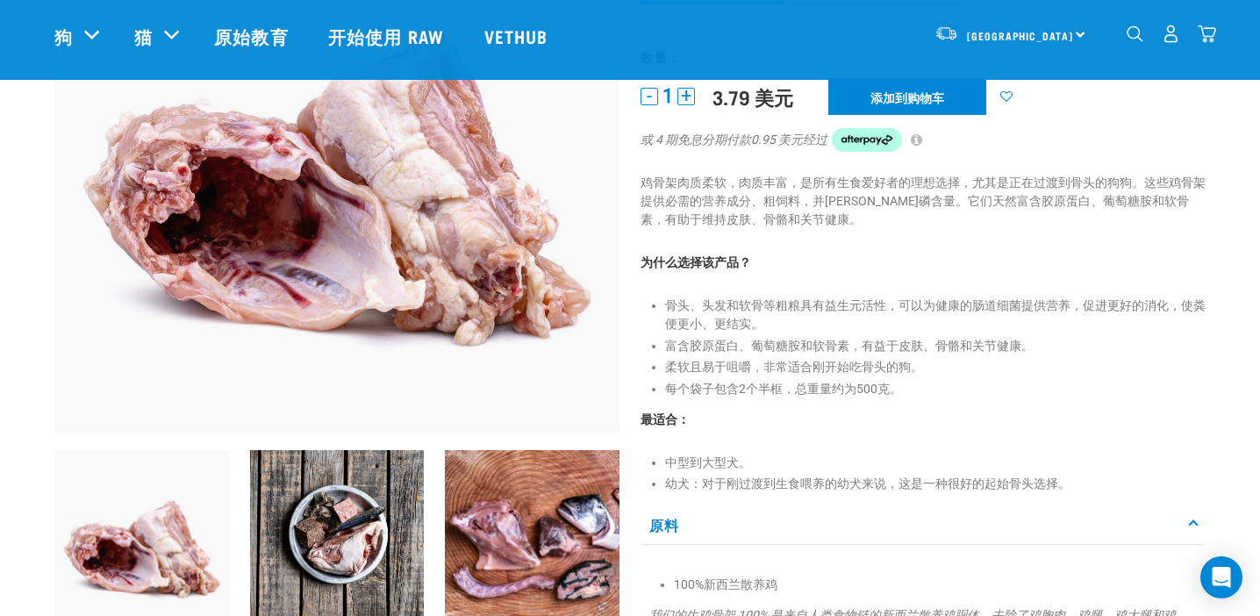
scroll to position [0, 0]
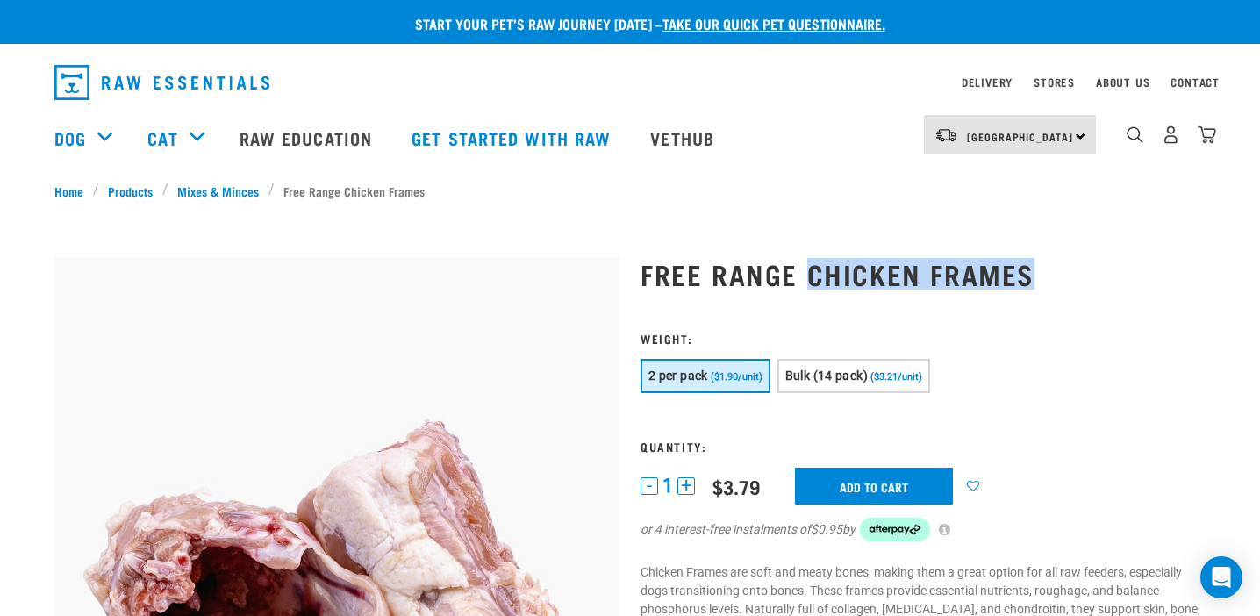
drag, startPoint x: 808, startPoint y: 269, endPoint x: 1027, endPoint y: 261, distance: 219.5
click at [1029, 261] on h1 "Free Range Chicken Frames" at bounding box center [922, 274] width 565 height 32
copy h1 "Chicken Frames"
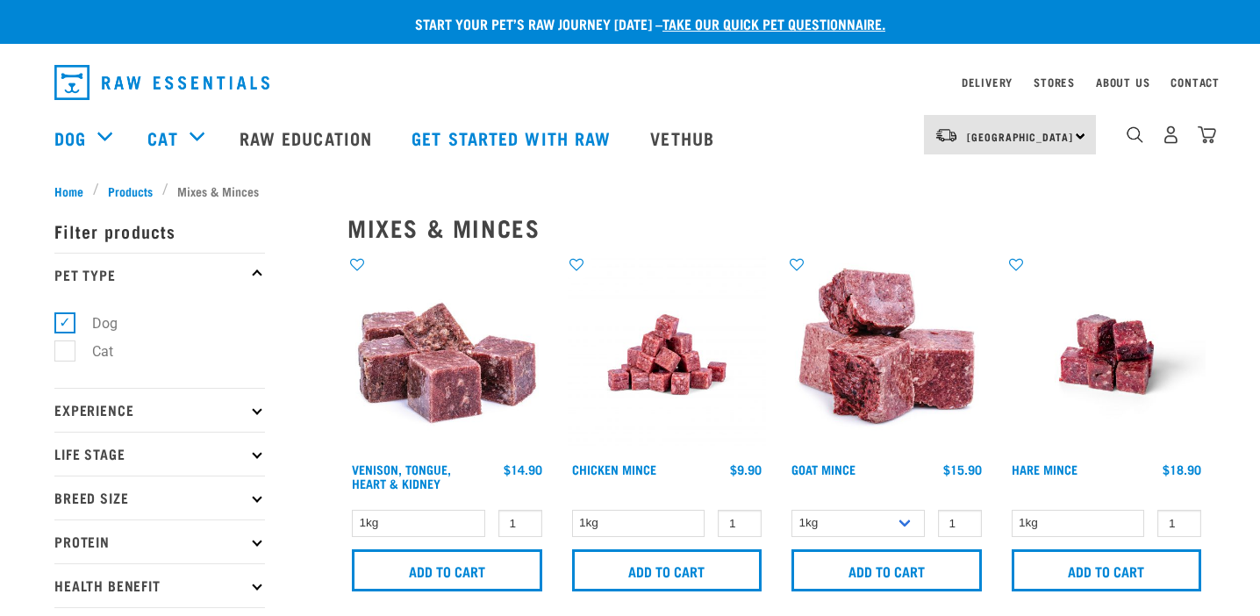
select select "457"
select select "927"
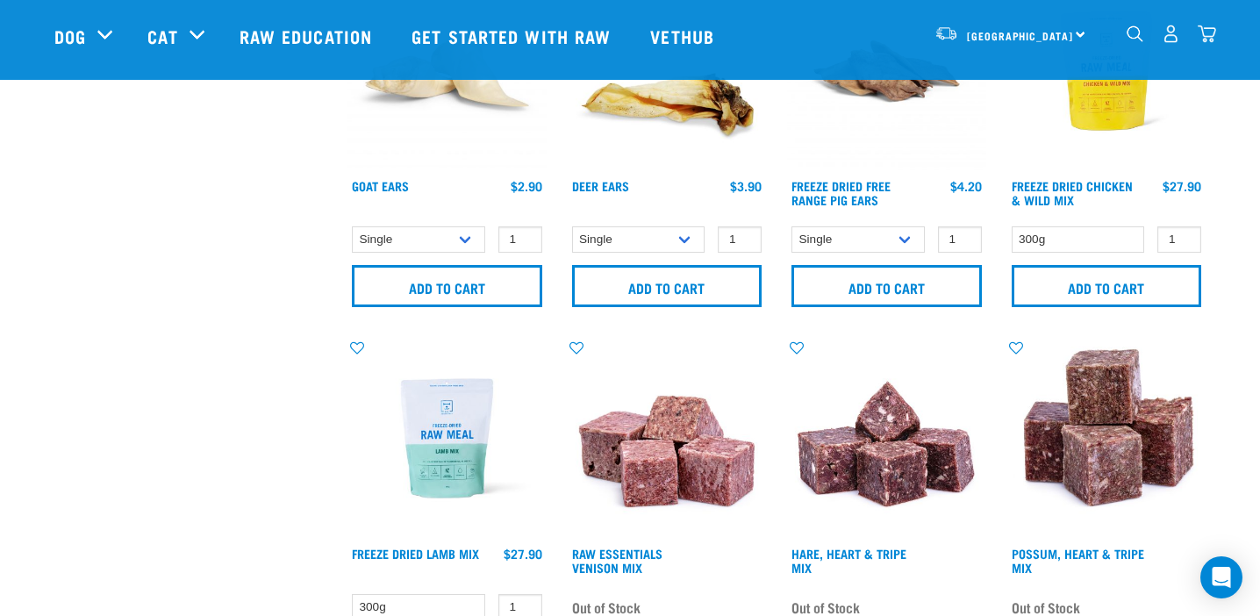
scroll to position [2009, 0]
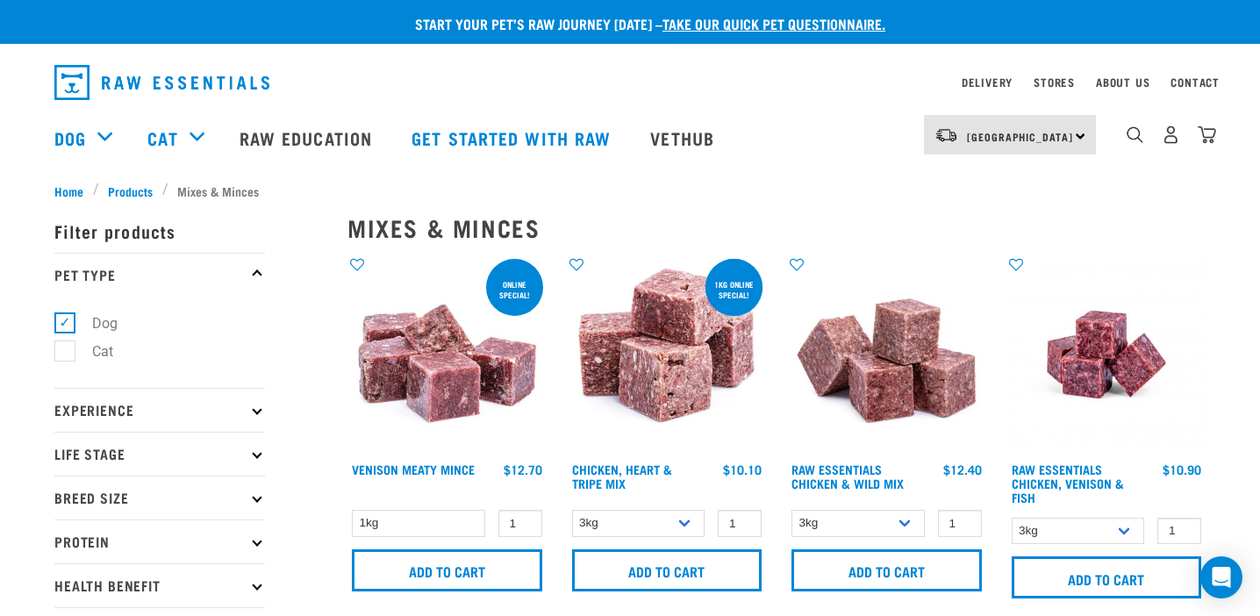
select select "368"
select select "709"
select select "28665"
select select "337219"
select select "755"
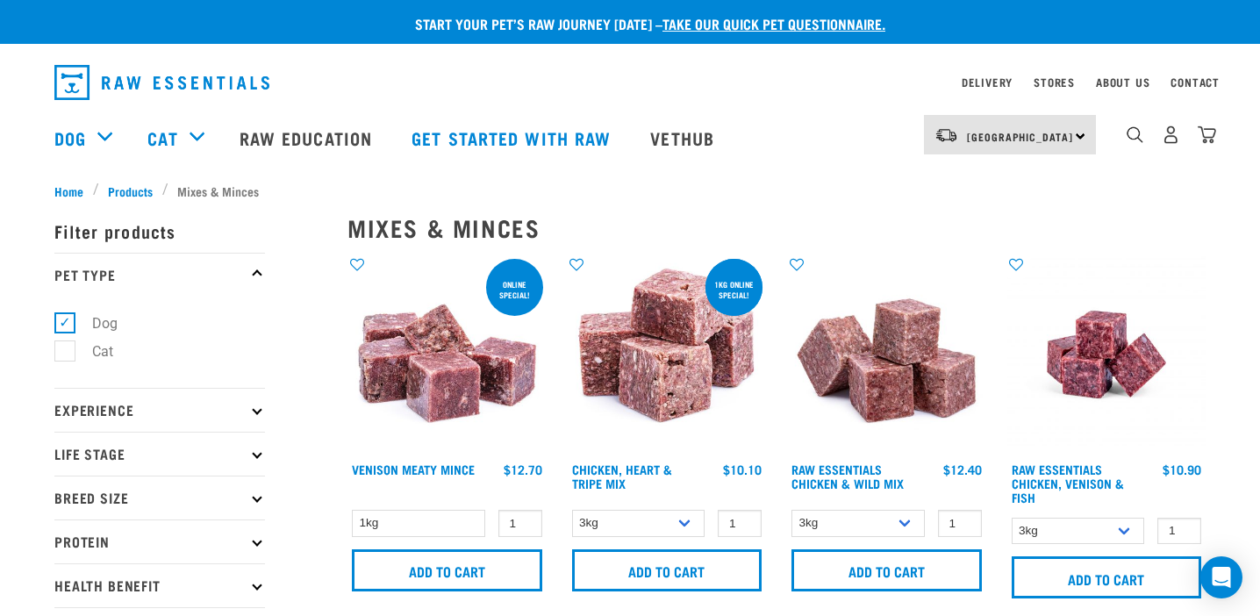
select select "776"
select select "45457"
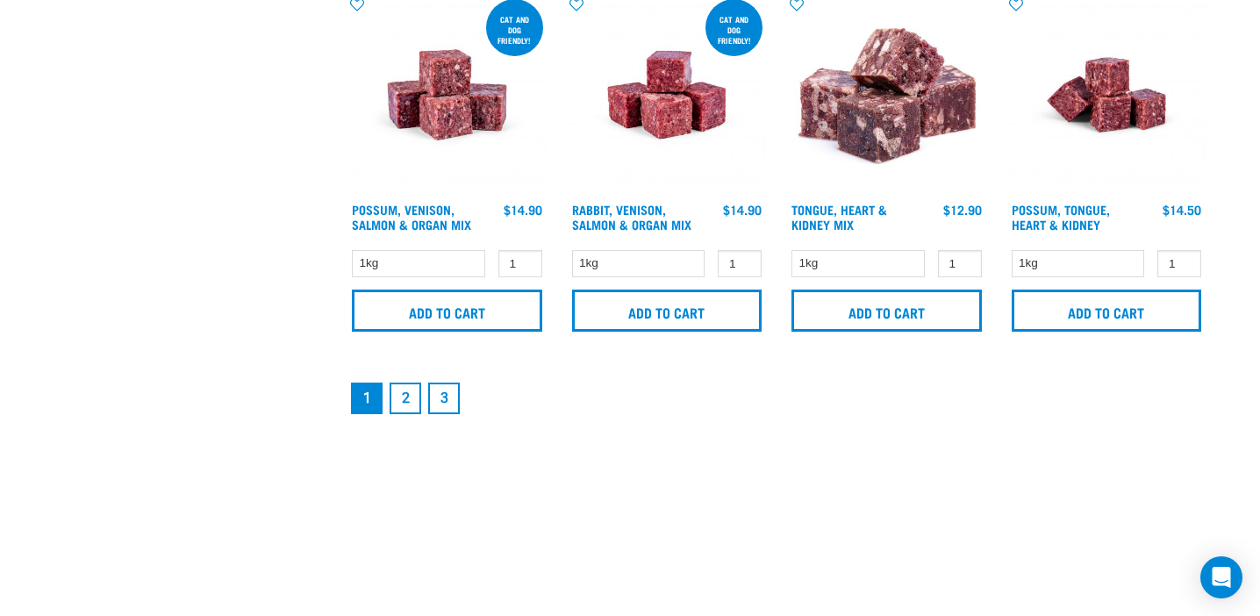
click at [1103, 96] on img at bounding box center [1106, 95] width 199 height 199
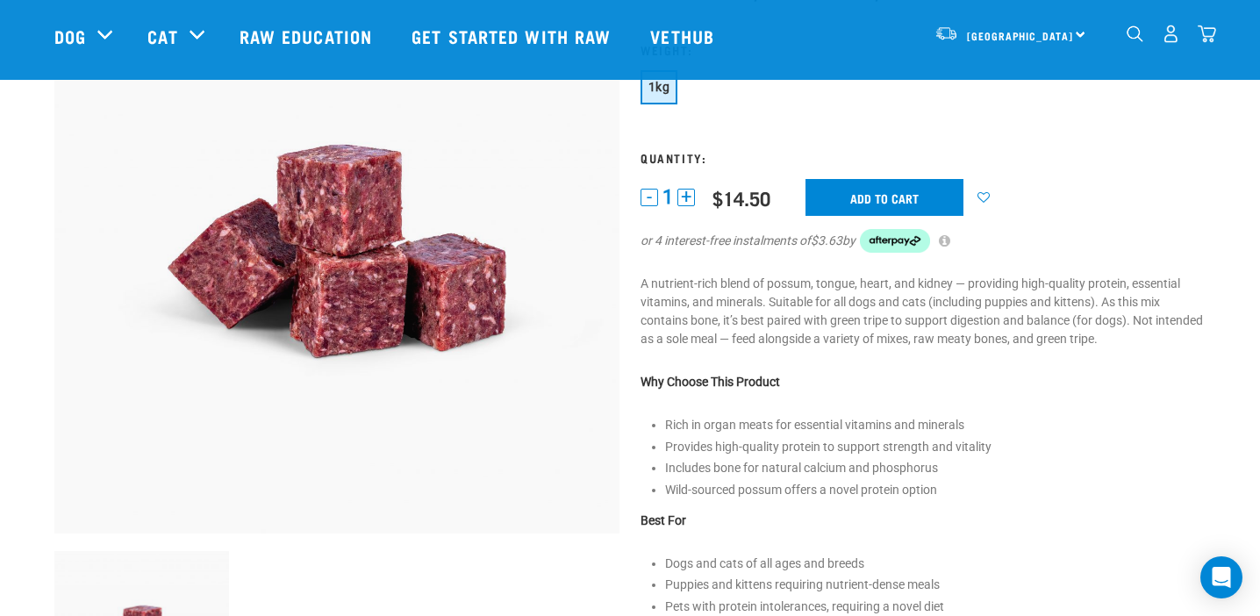
scroll to position [173, 0]
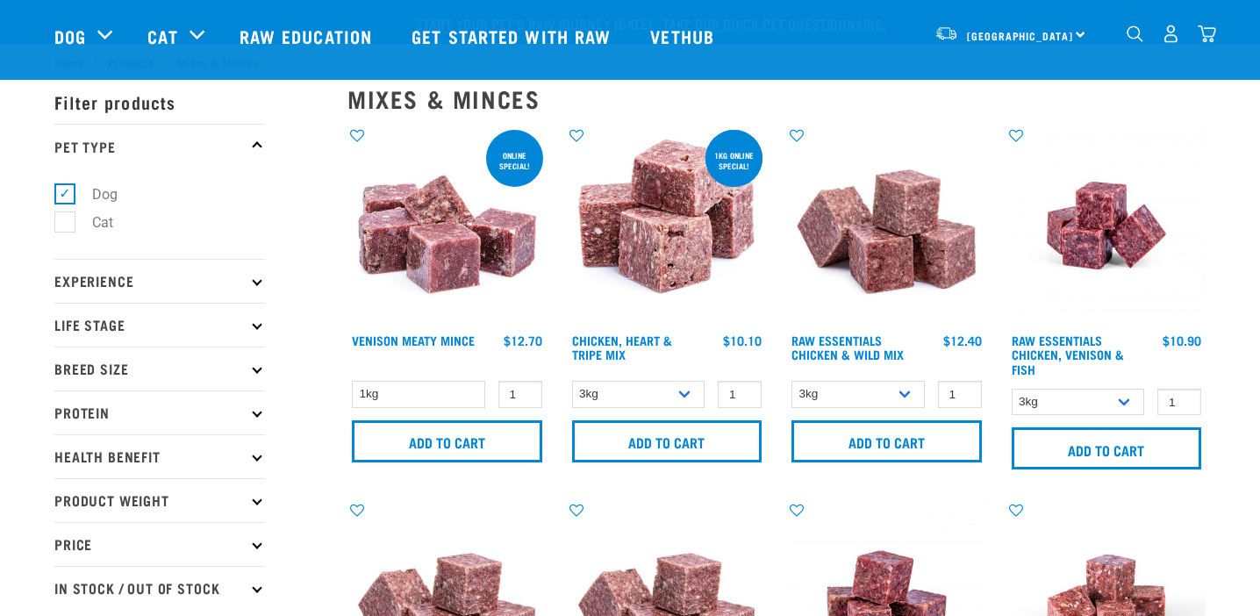
select select "368"
select select "709"
select select "28665"
select select "337219"
select select "755"
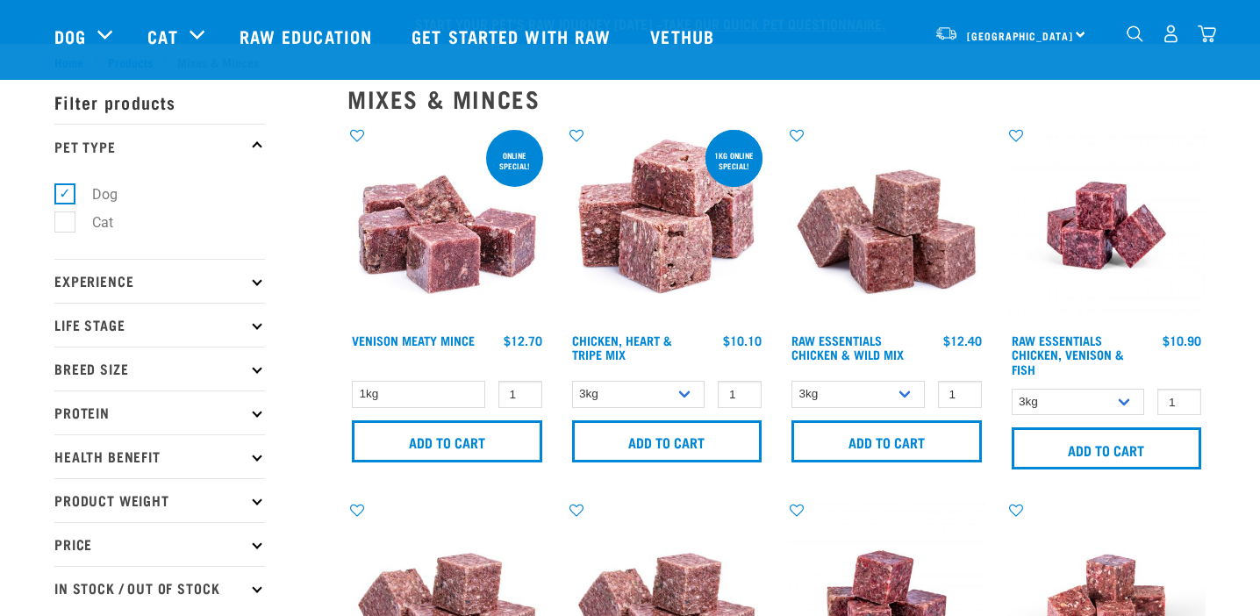
select select "776"
select select "45457"
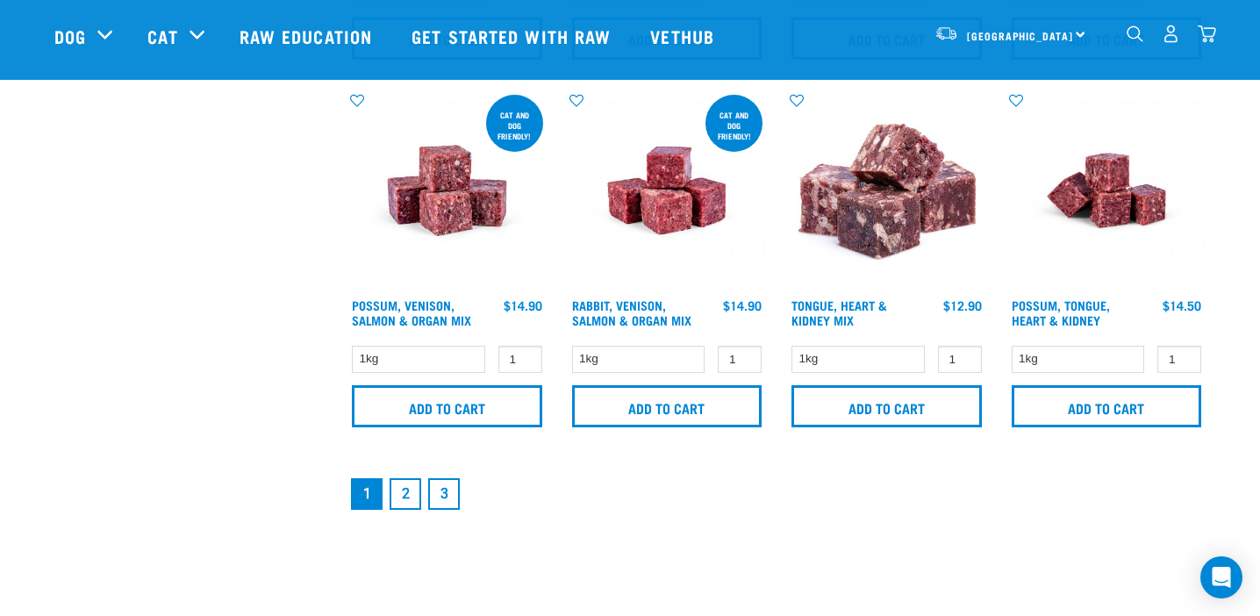
scroll to position [2600, 0]
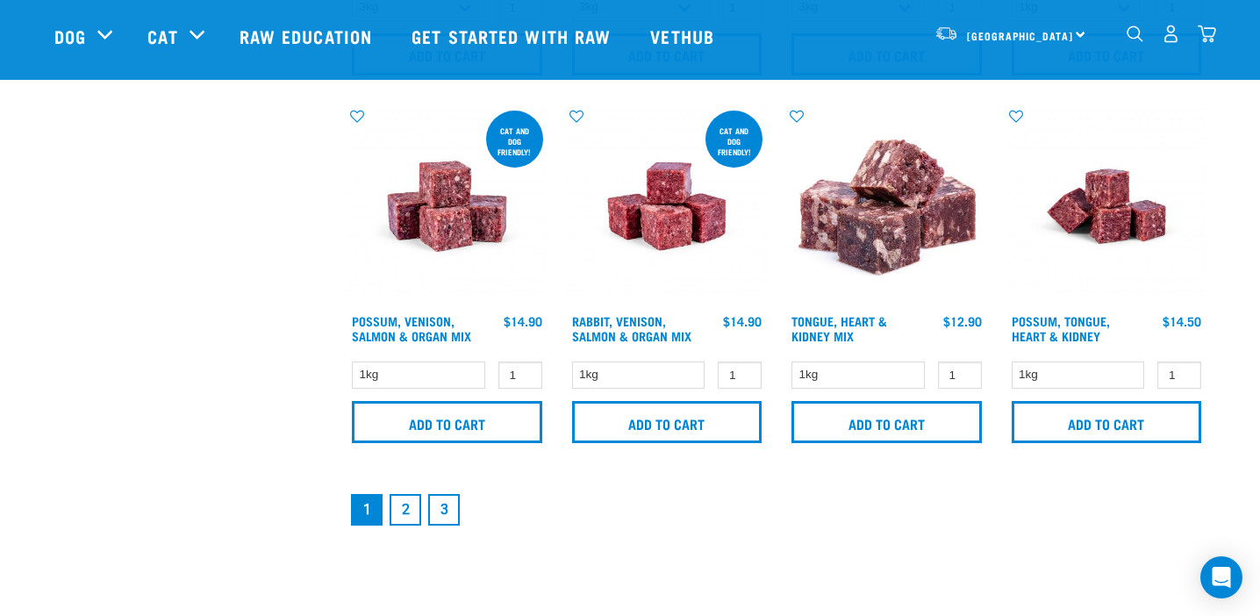
click at [445, 220] on img at bounding box center [446, 206] width 199 height 199
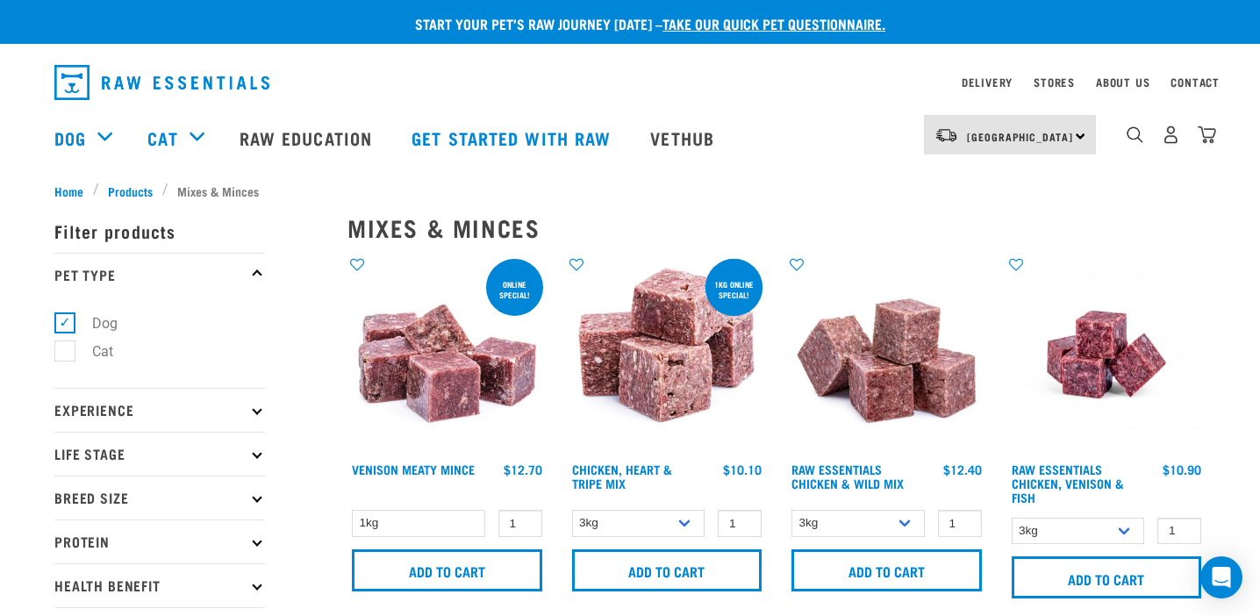
select select "368"
select select "709"
select select "28665"
select select "337219"
select select "755"
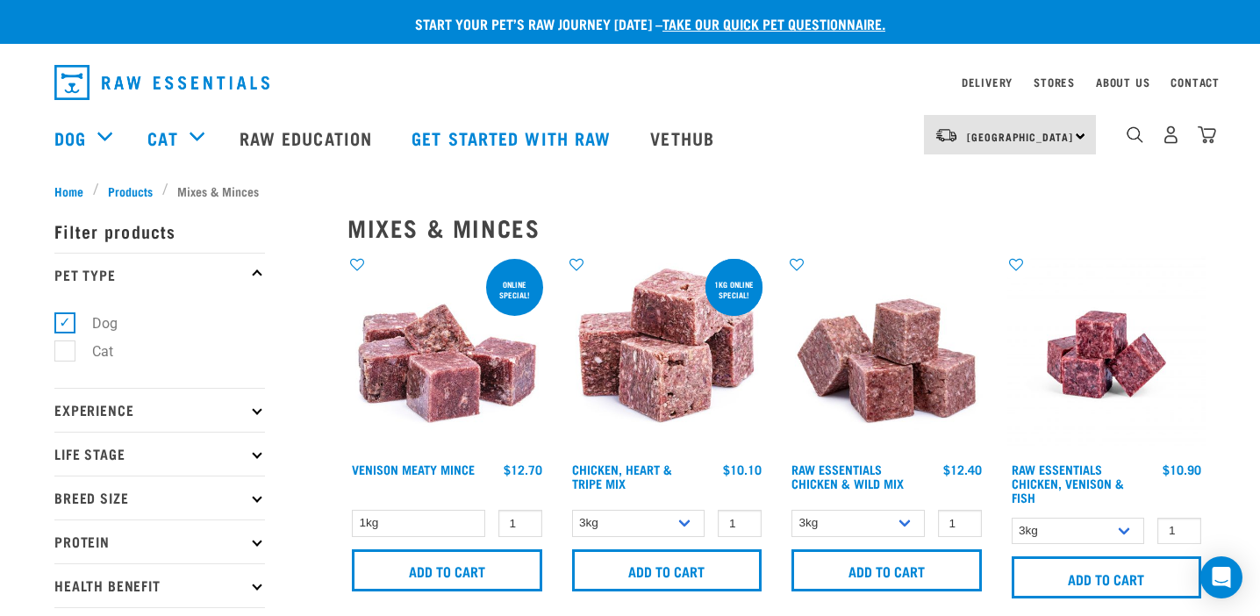
select select "776"
select select "45457"
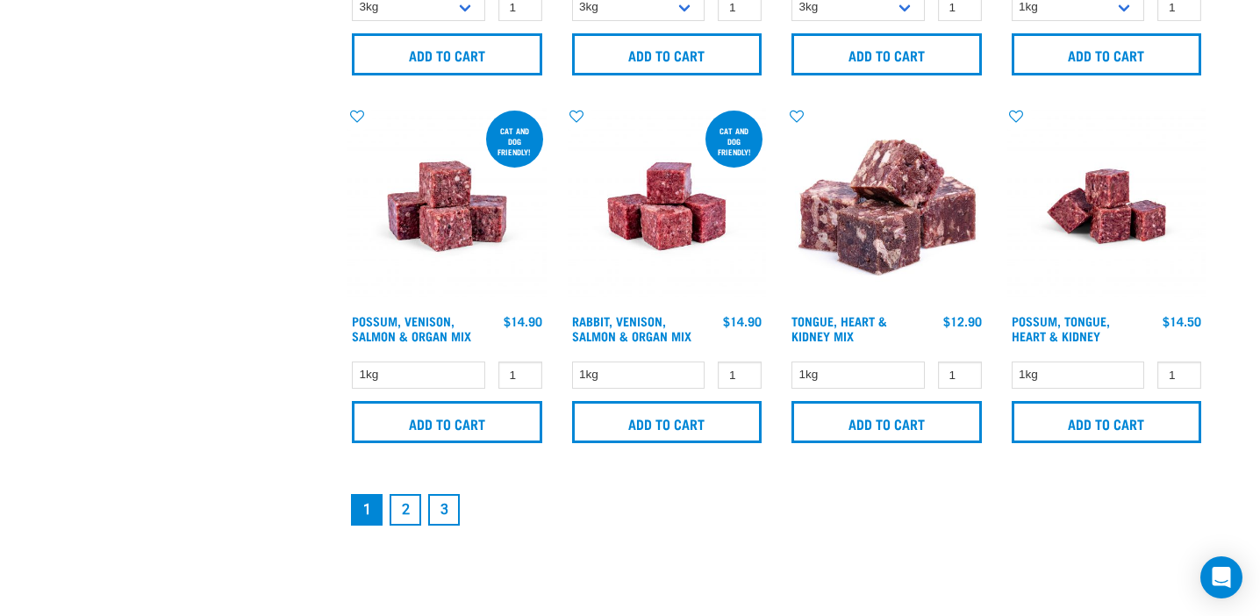
scroll to position [2729, 0]
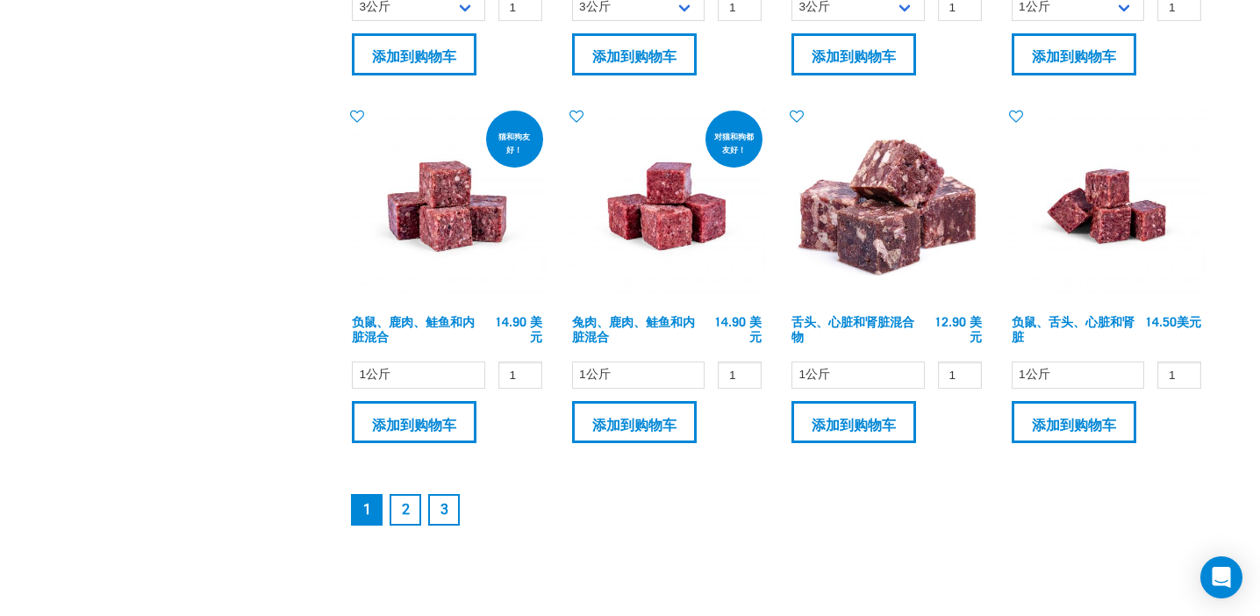
click at [1126, 226] on img at bounding box center [1106, 206] width 199 height 199
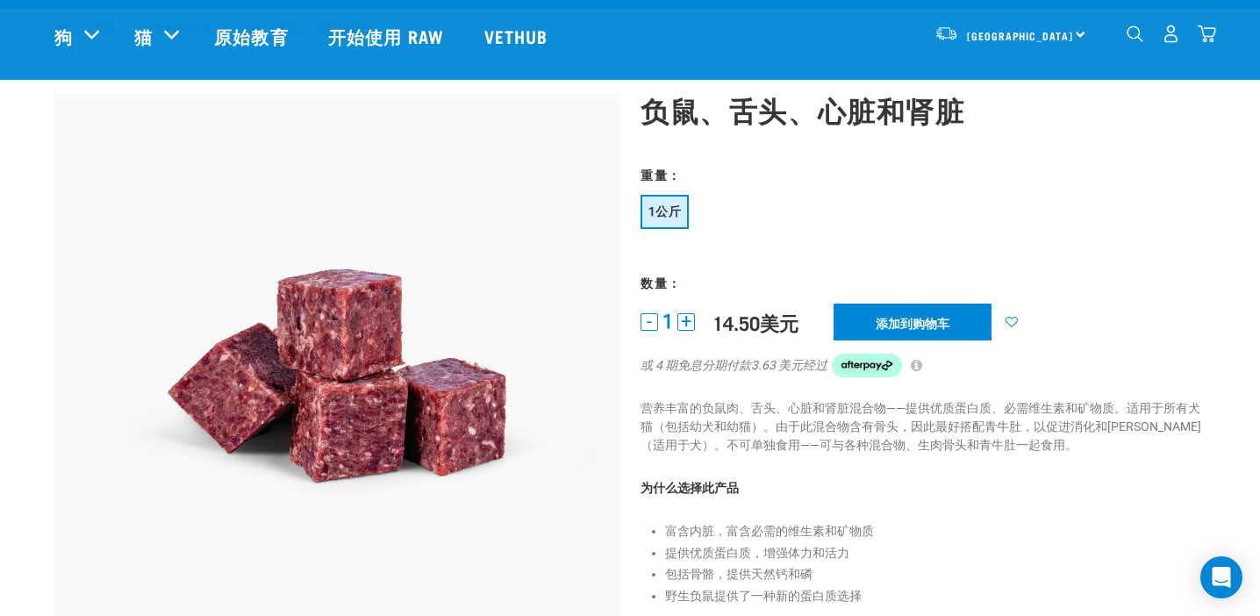
scroll to position [31, 0]
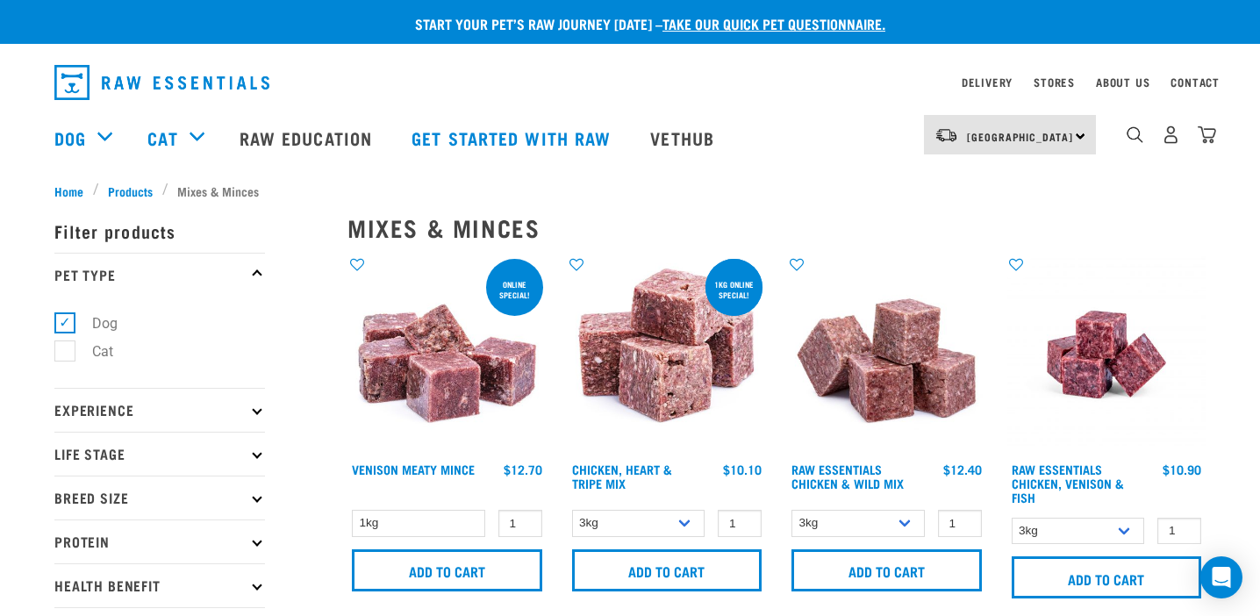
select select "368"
select select "709"
select select "28665"
select select "337219"
select select "755"
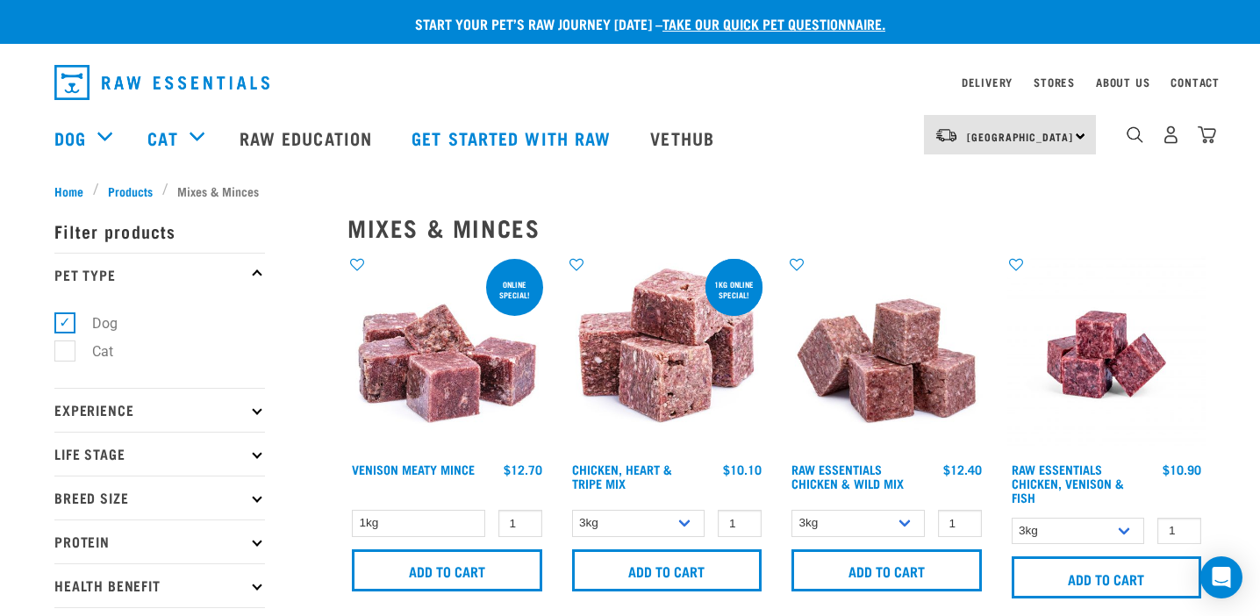
select select "776"
select select "45457"
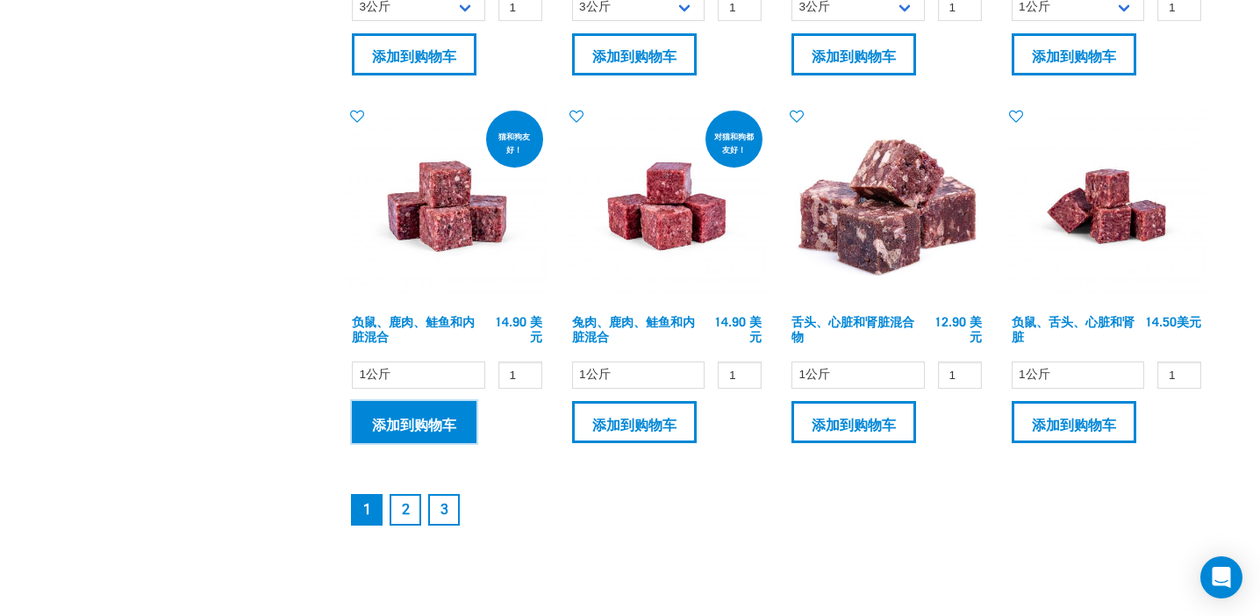
click at [436, 420] on input "添加到购物车" at bounding box center [414, 422] width 125 height 42
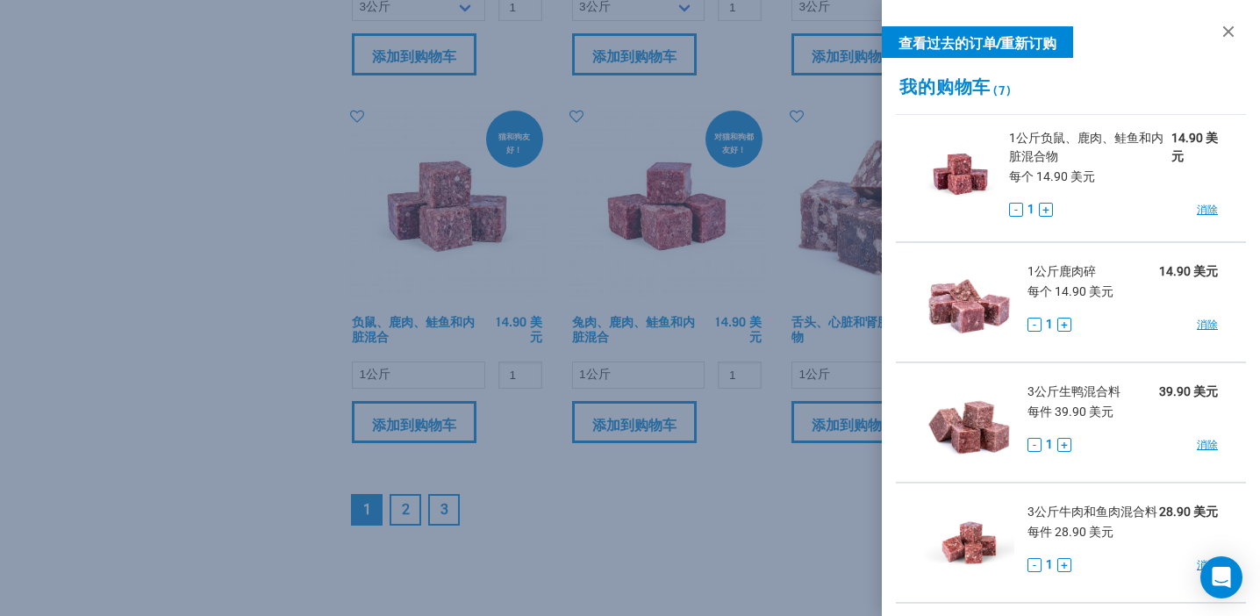
click at [166, 232] on div at bounding box center [630, 308] width 1260 height 616
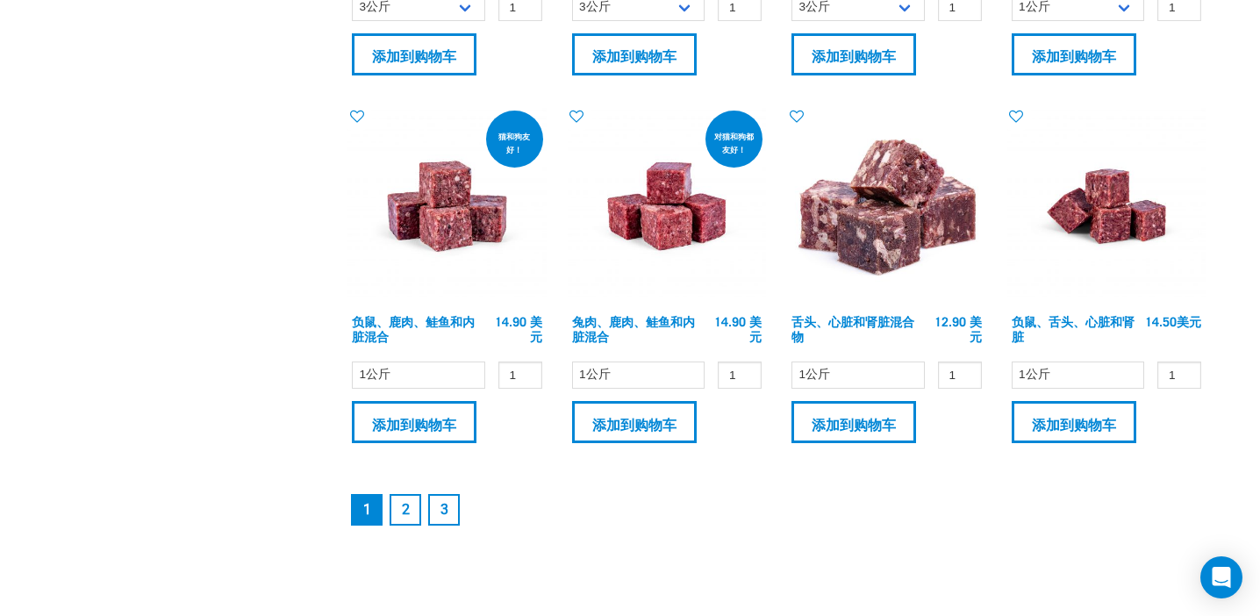
click at [674, 241] on img at bounding box center [667, 206] width 199 height 199
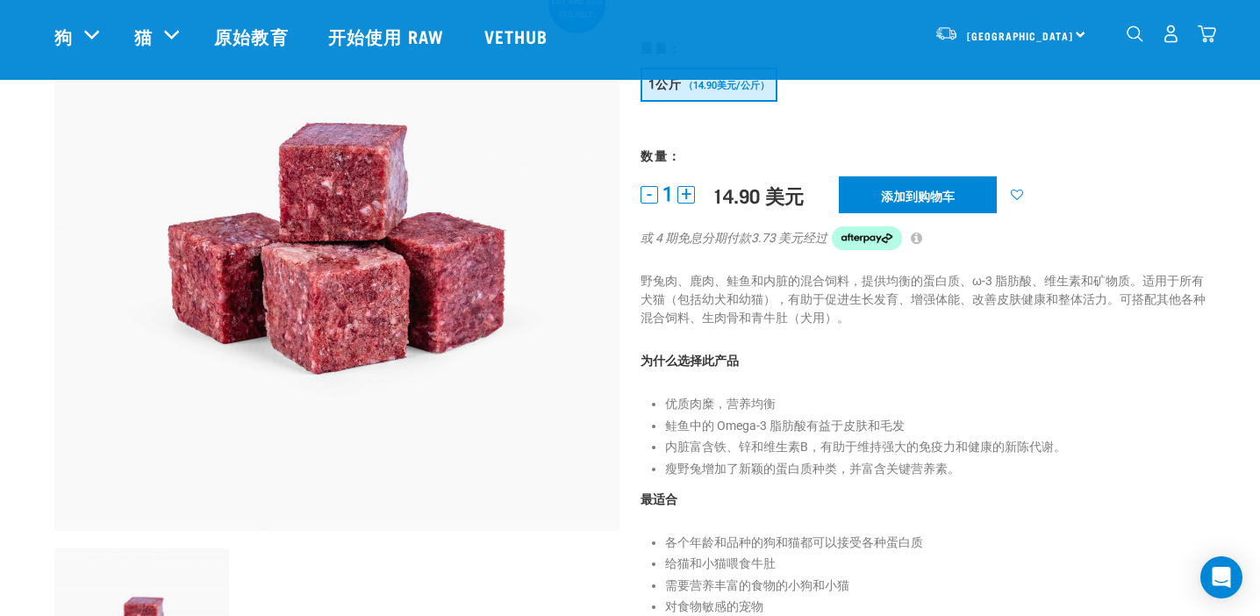
scroll to position [161, 0]
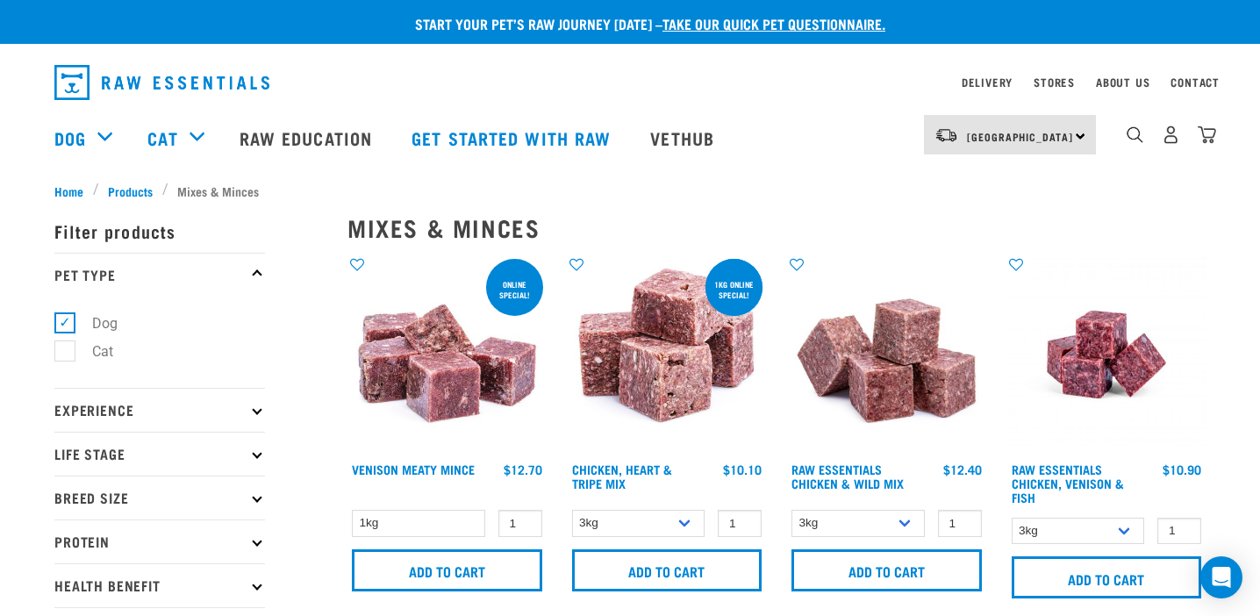
select select "368"
select select "709"
select select "28665"
select select "337219"
select select "755"
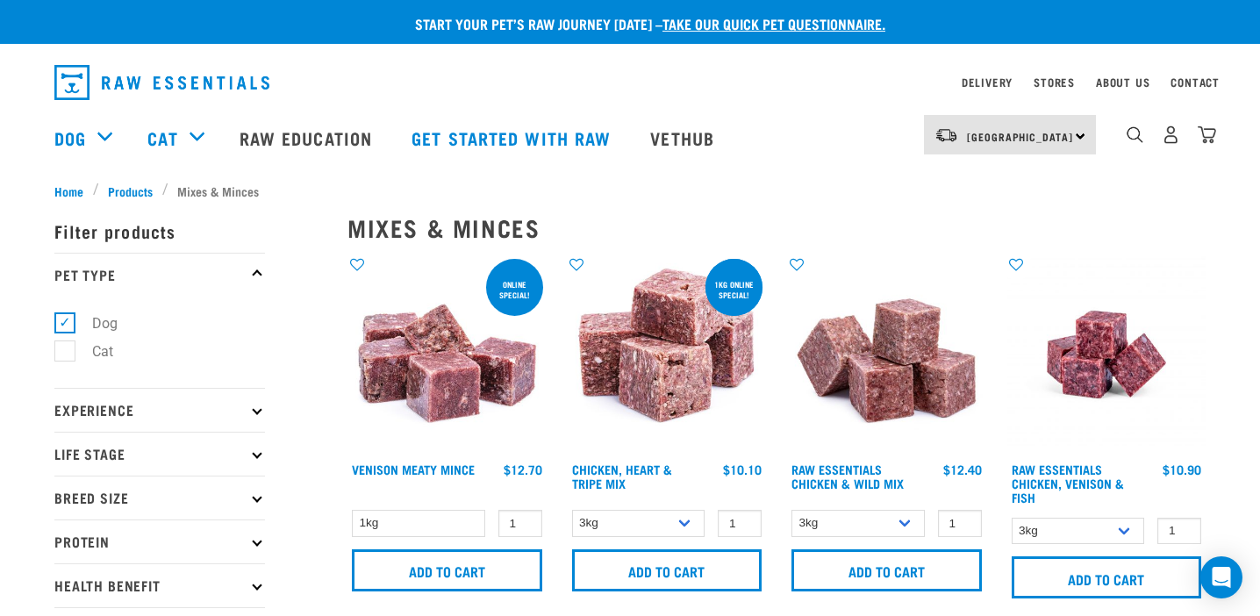
select select "776"
select select "45457"
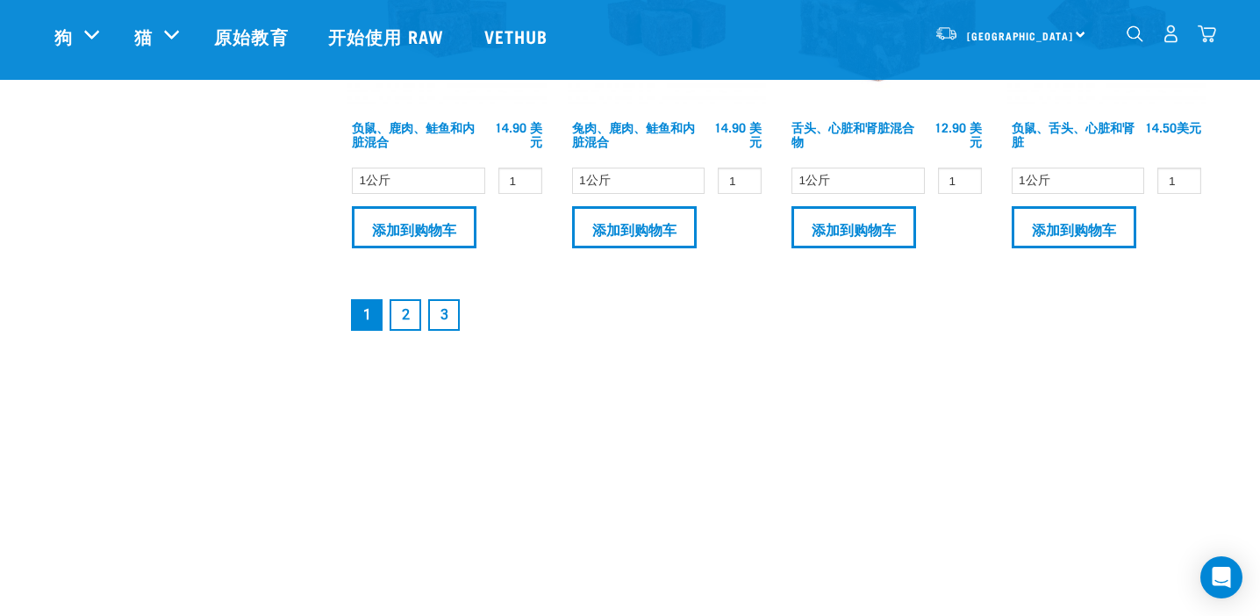
scroll to position [2801, 0]
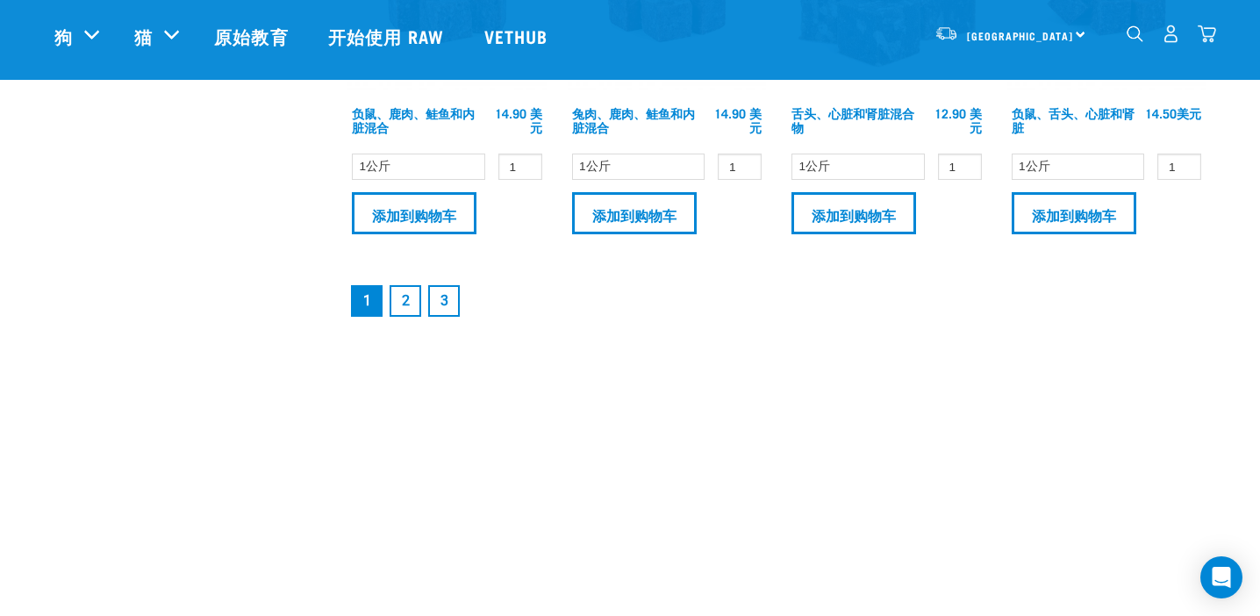
click at [403, 302] on font "2" at bounding box center [406, 300] width 8 height 17
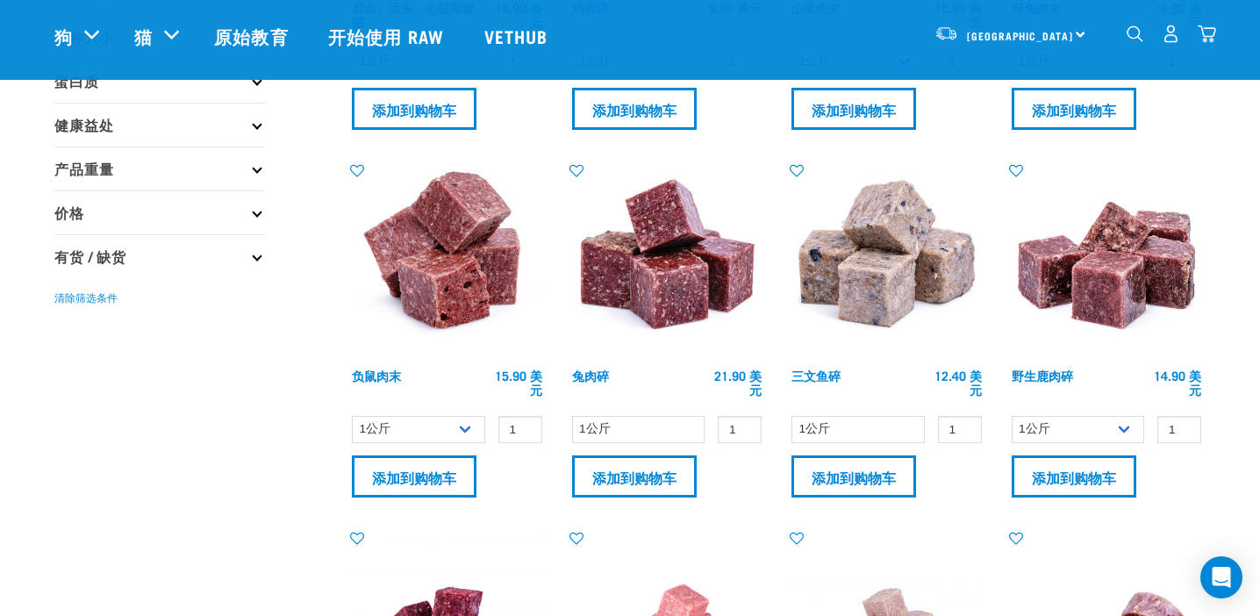
scroll to position [349, 0]
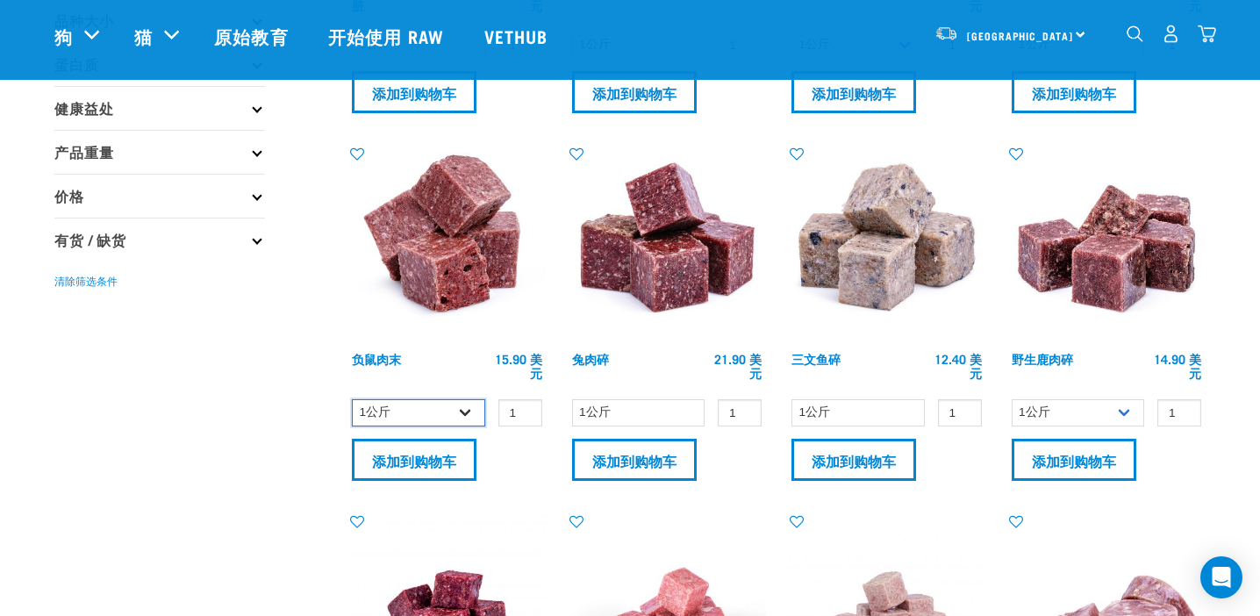
click at [453, 406] on select "1公斤 3公斤" at bounding box center [418, 412] width 133 height 27
click at [352, 399] on select "1公斤 3公斤" at bounding box center [418, 412] width 133 height 27
click at [466, 410] on select "1公斤 3公斤" at bounding box center [418, 412] width 133 height 27
select select "456"
click at [352, 399] on select "1公斤 3公斤" at bounding box center [418, 412] width 133 height 27
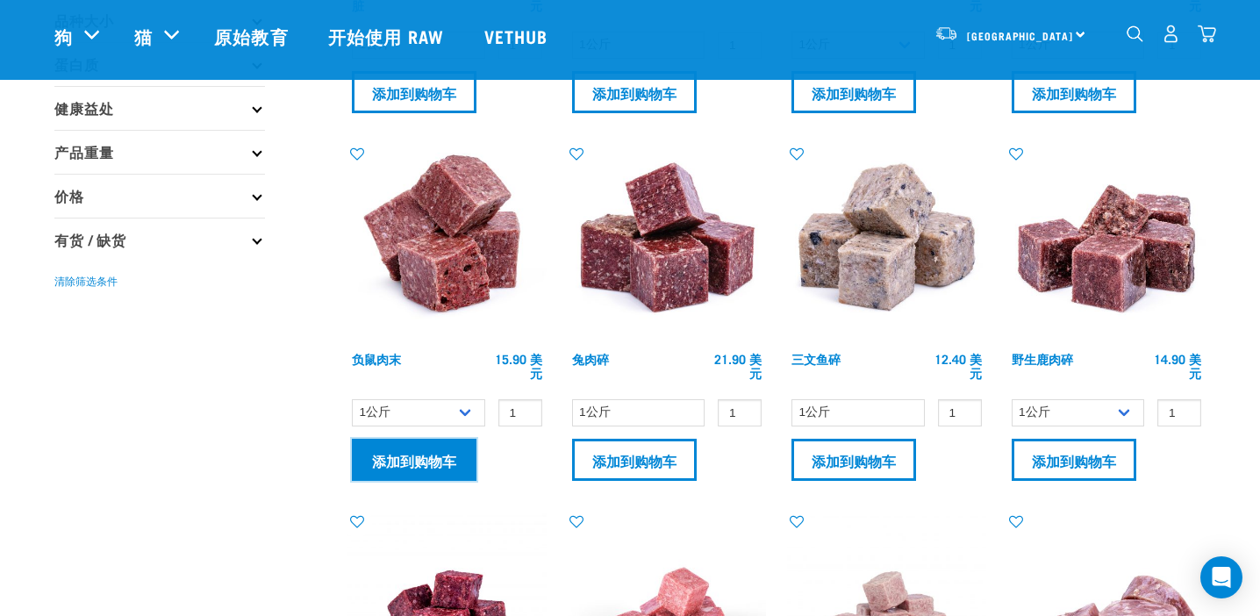
click at [427, 453] on input "添加到购物车" at bounding box center [414, 460] width 125 height 42
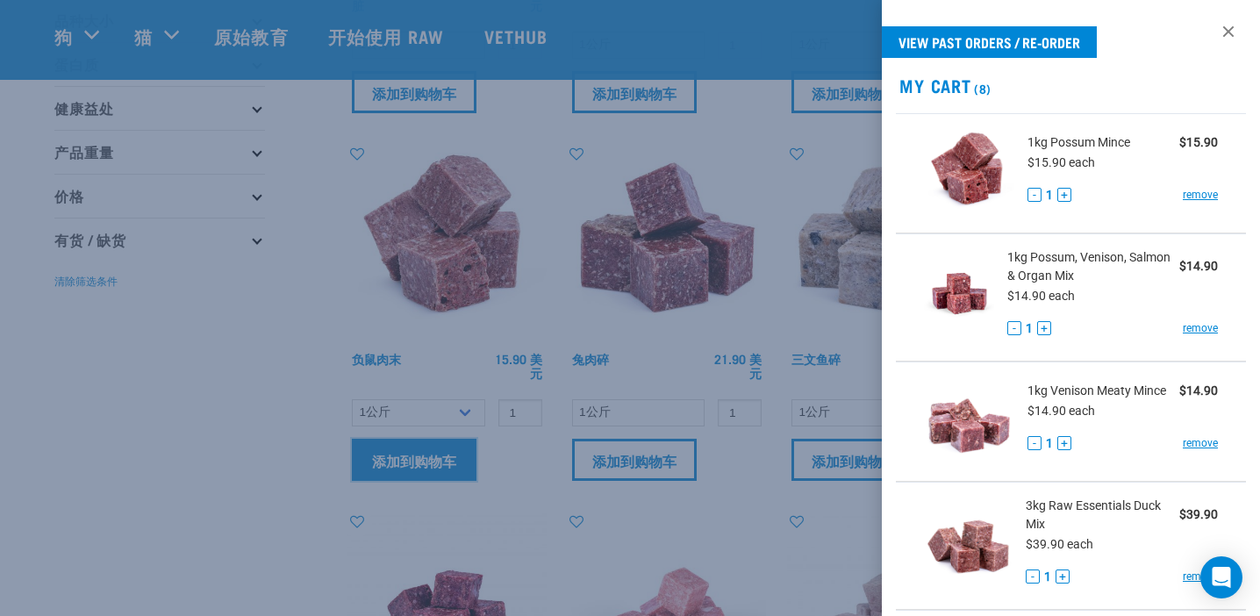
scroll to position [391, 0]
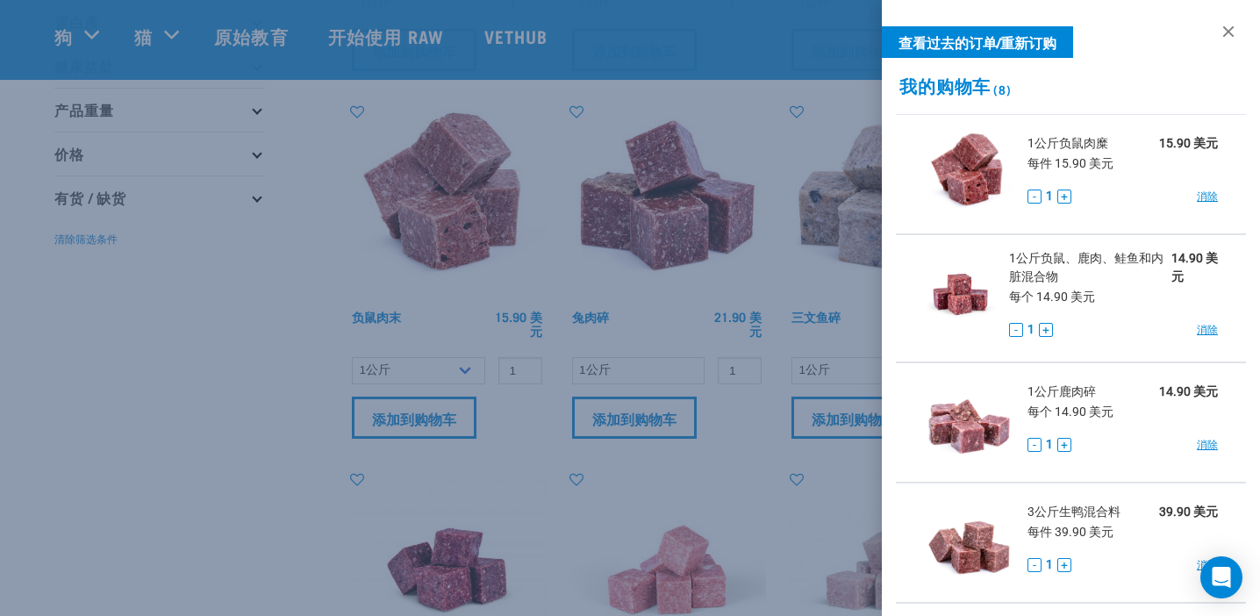
click at [259, 279] on div at bounding box center [630, 308] width 1260 height 616
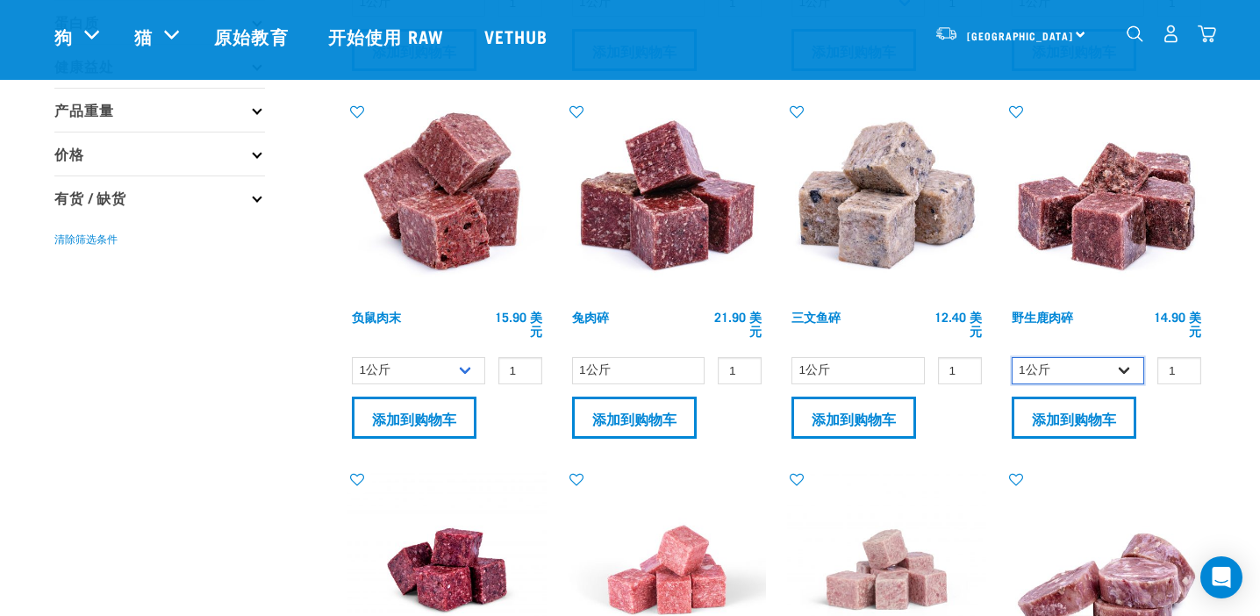
click at [1126, 366] on select "1公斤 3公斤" at bounding box center [1077, 370] width 133 height 27
click at [1011, 357] on select "1公斤 3公斤" at bounding box center [1077, 370] width 133 height 27
click at [1123, 367] on select "1公斤 3公斤" at bounding box center [1077, 370] width 133 height 27
click at [1011, 357] on select "1公斤 3公斤" at bounding box center [1077, 370] width 133 height 27
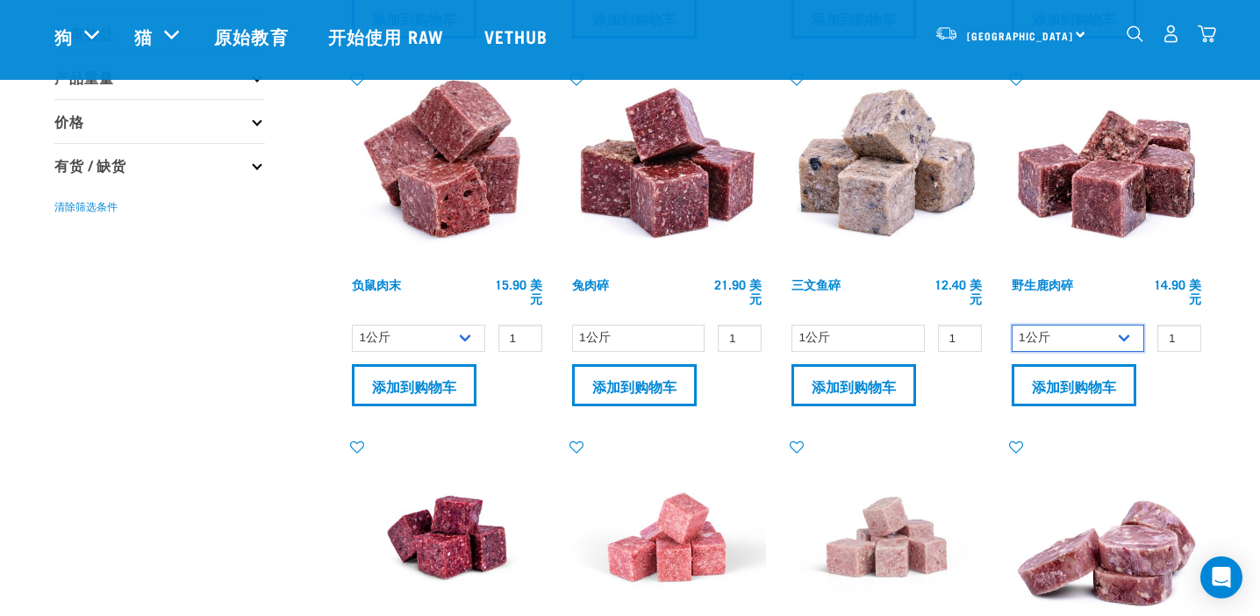
scroll to position [426, 0]
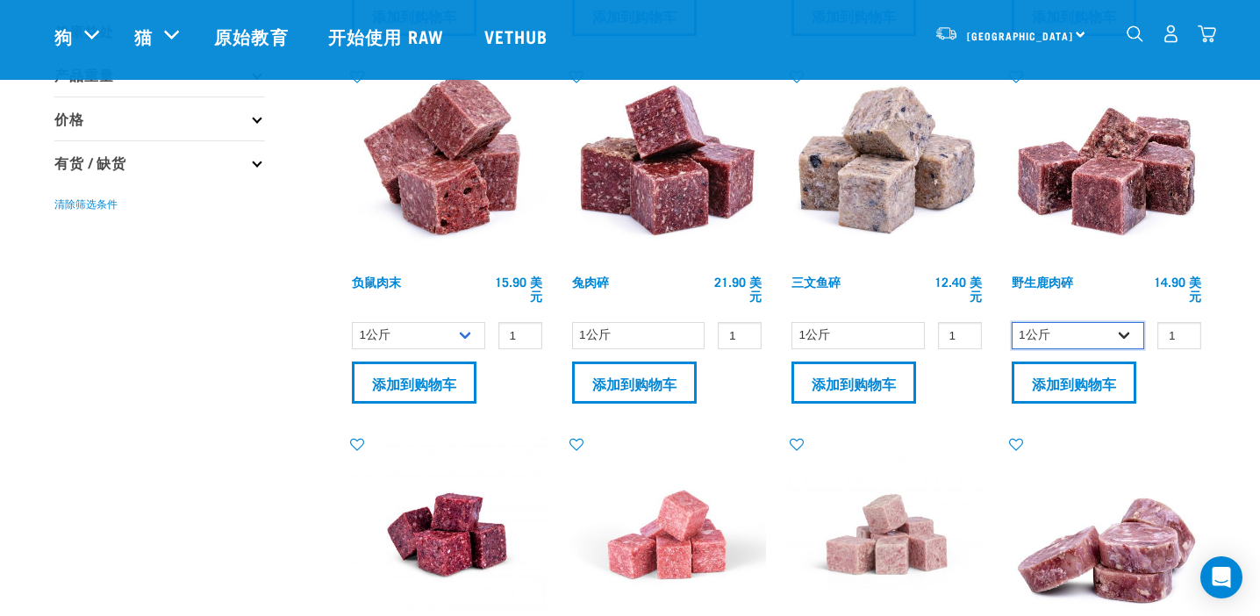
click at [1124, 335] on select "1公斤 3公斤" at bounding box center [1077, 335] width 133 height 27
click at [1011, 322] on select "1公斤 3公斤" at bounding box center [1077, 335] width 133 height 27
click at [1124, 329] on select "1公斤 3公斤" at bounding box center [1077, 335] width 133 height 27
select select "926"
click at [1011, 322] on select "1公斤 3公斤" at bounding box center [1077, 335] width 133 height 27
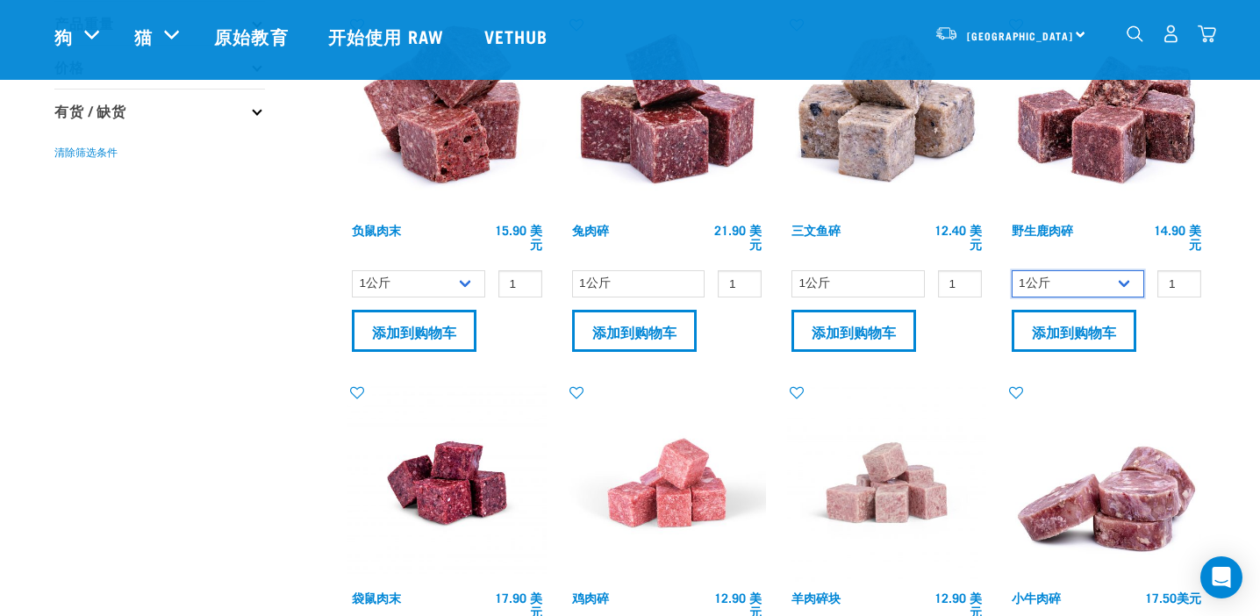
scroll to position [477, 0]
click at [1104, 153] on img at bounding box center [1106, 116] width 199 height 199
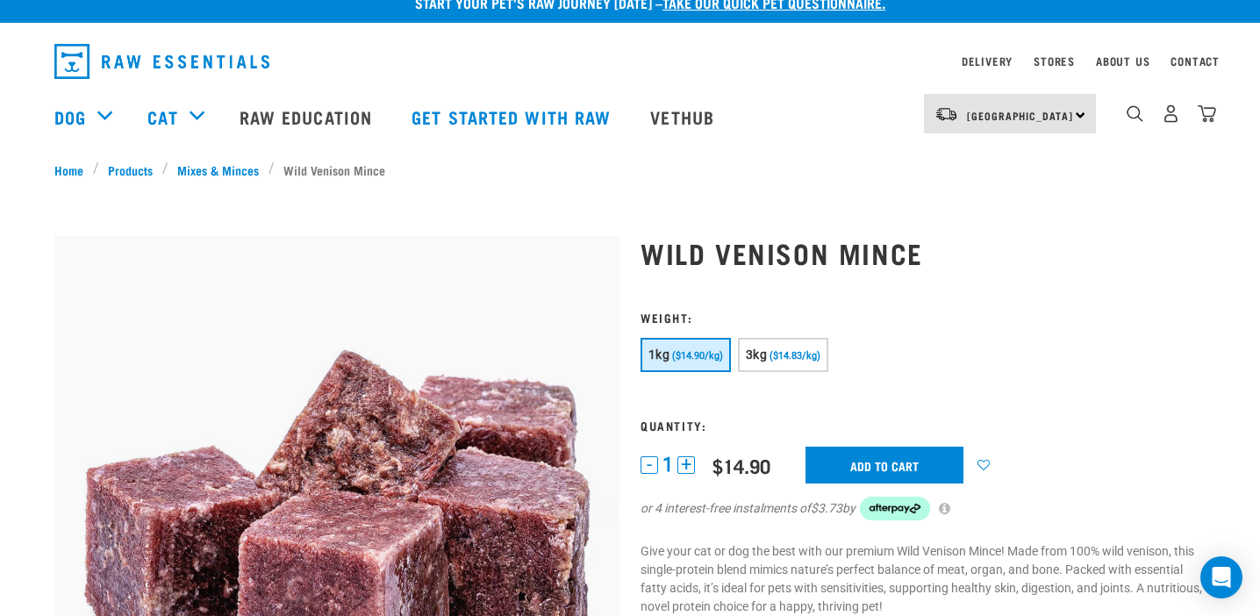
scroll to position [20, 0]
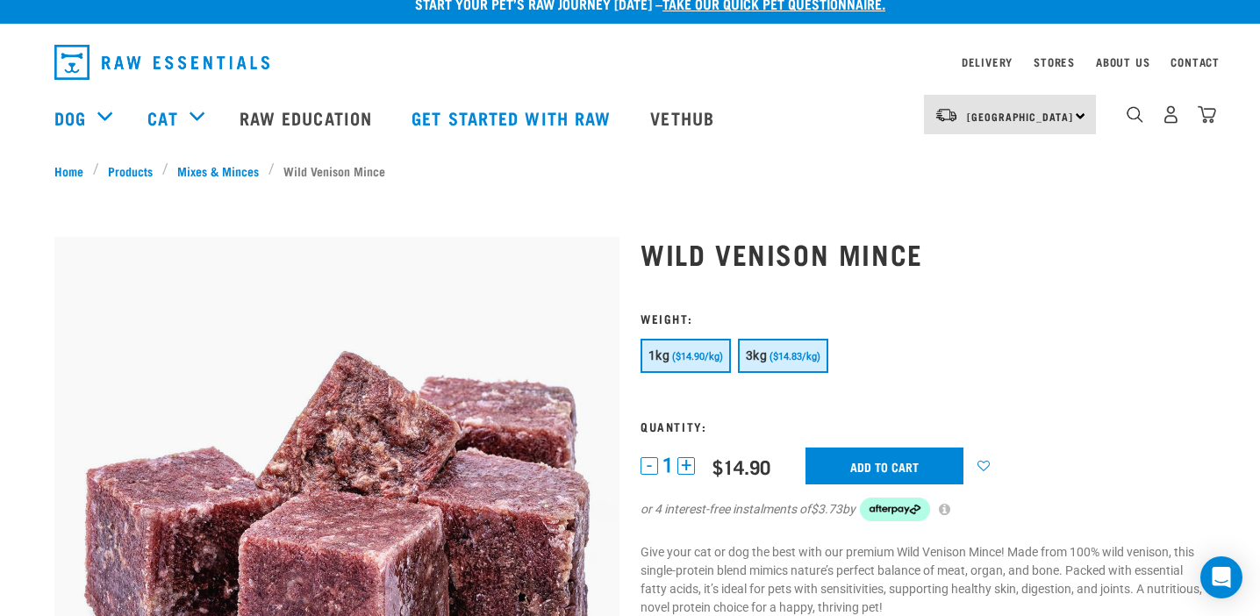
click at [794, 358] on span "($14.83/kg)" at bounding box center [794, 356] width 51 height 11
click at [678, 355] on span "($14.90/kg)" at bounding box center [697, 356] width 51 height 11
click at [903, 465] on input "Add to cart" at bounding box center [884, 465] width 158 height 37
